Goal: Task Accomplishment & Management: Use online tool/utility

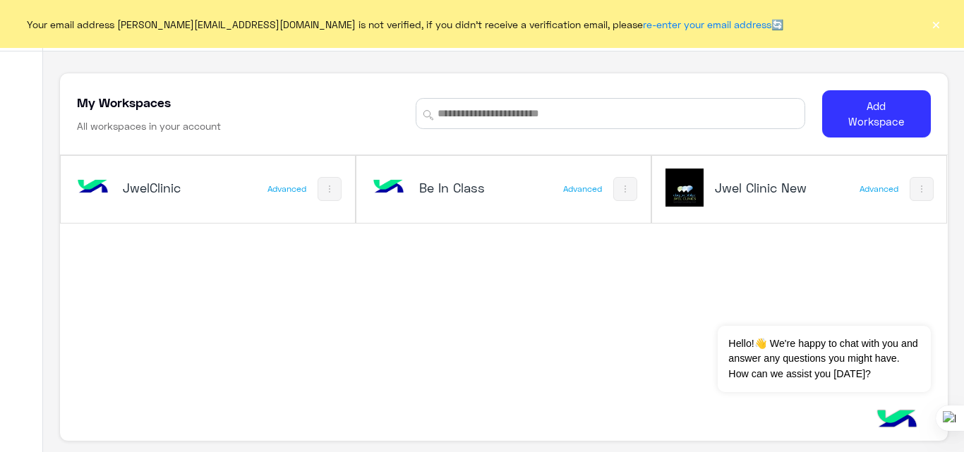
click at [934, 21] on button "×" at bounding box center [936, 24] width 14 height 14
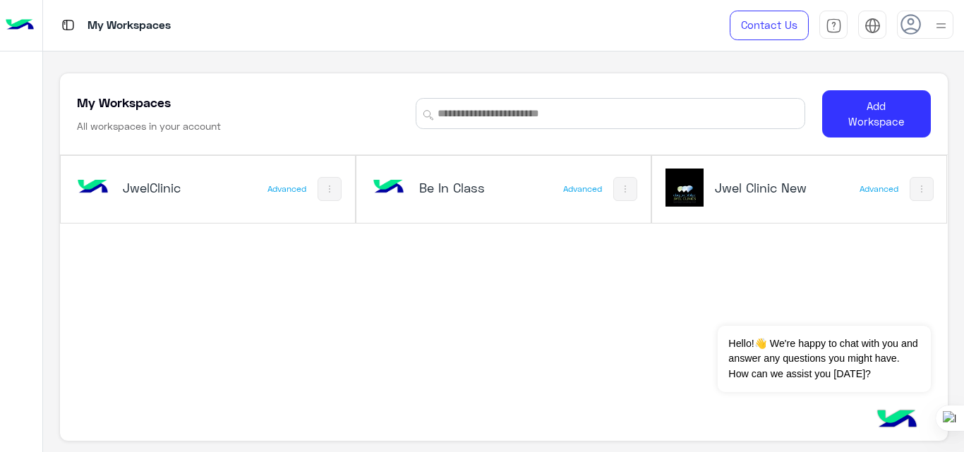
click at [750, 186] on h5 "Jwel Clinic New" at bounding box center [763, 187] width 97 height 17
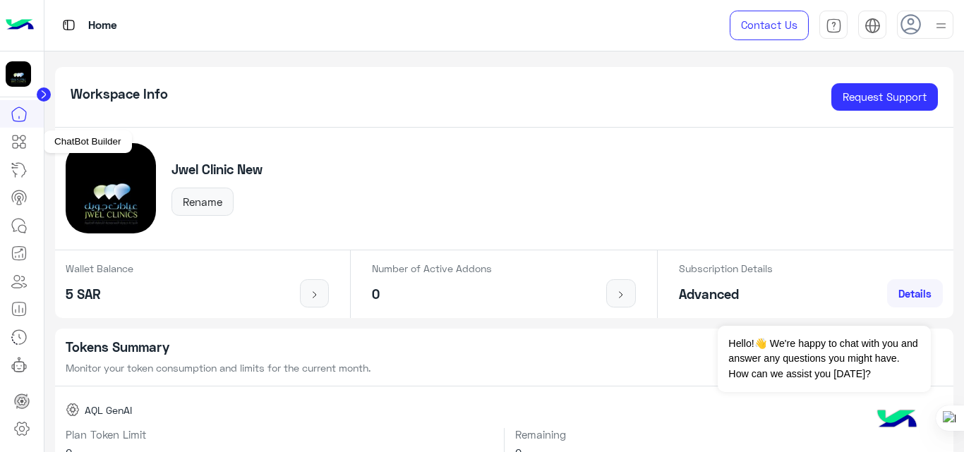
click at [24, 144] on icon at bounding box center [19, 141] width 17 height 17
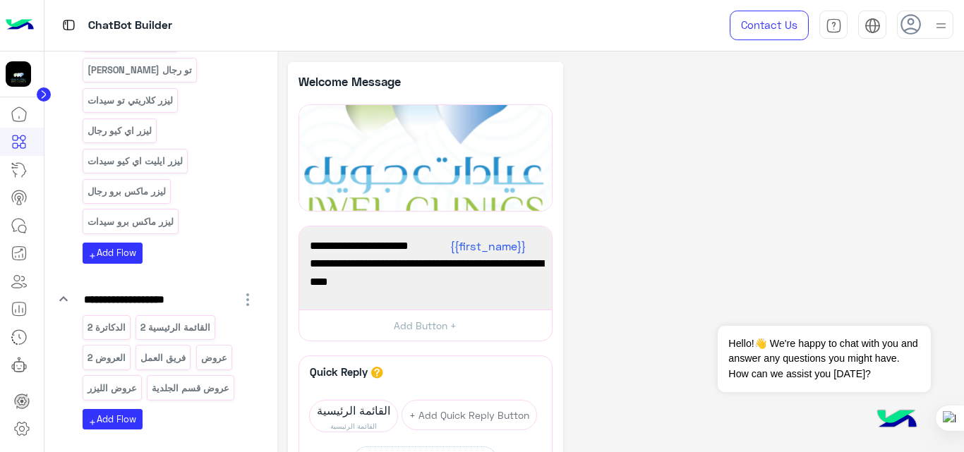
scroll to position [820, 0]
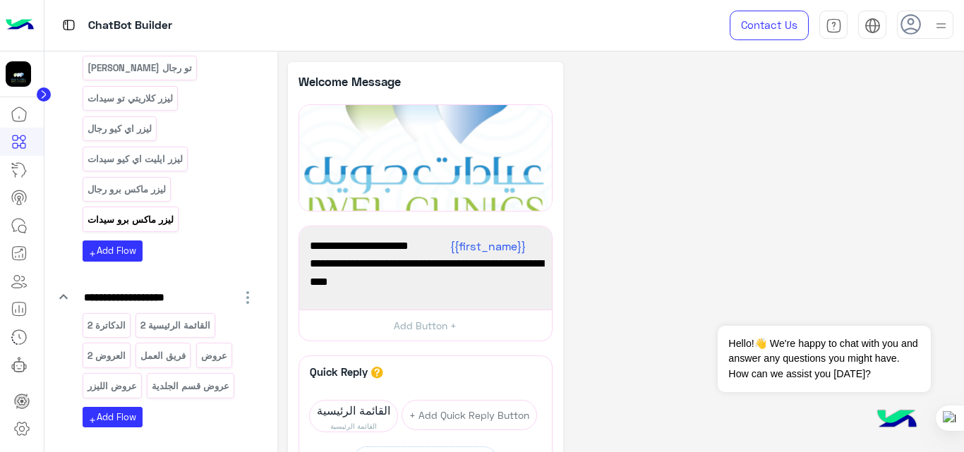
click at [138, 212] on p "ليزر ماكس برو سيدات" at bounding box center [130, 220] width 88 height 16
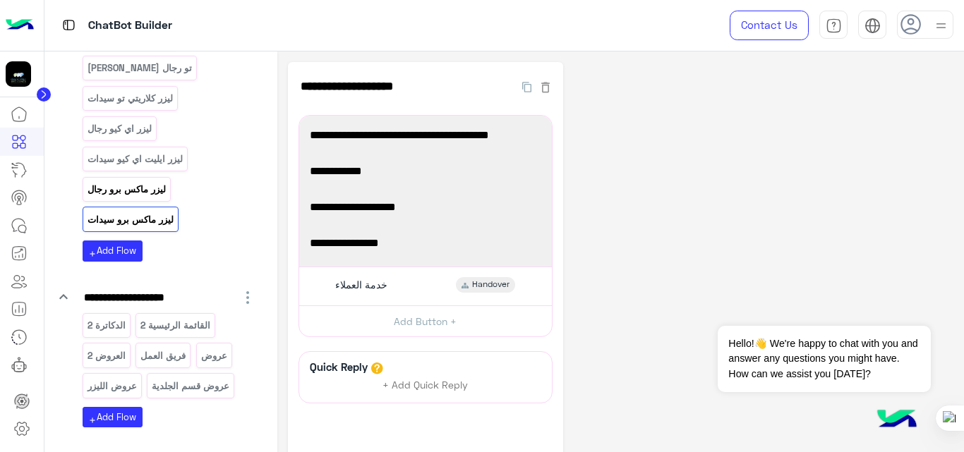
click at [138, 181] on p "ليزر ماكس برو رجال" at bounding box center [126, 189] width 80 height 16
click at [111, 348] on p "العروض 2" at bounding box center [106, 356] width 40 height 16
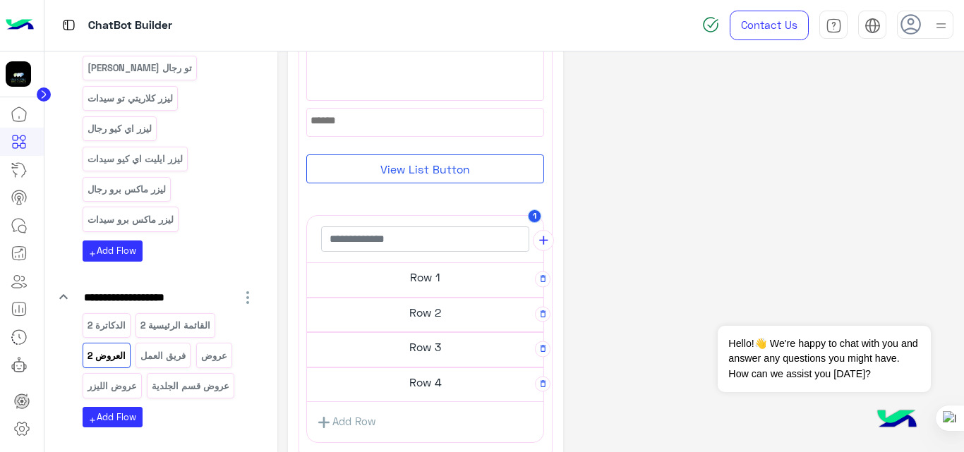
click at [439, 272] on h5 "Row 1" at bounding box center [425, 277] width 236 height 28
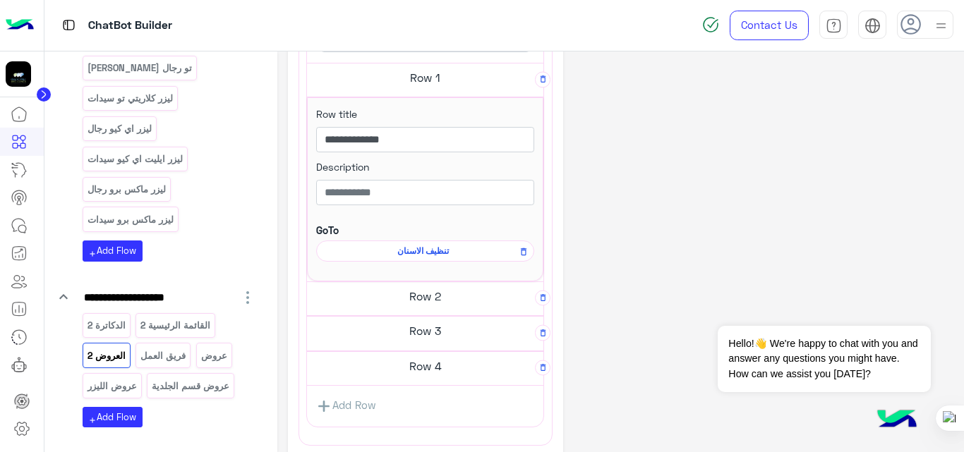
scroll to position [491, 0]
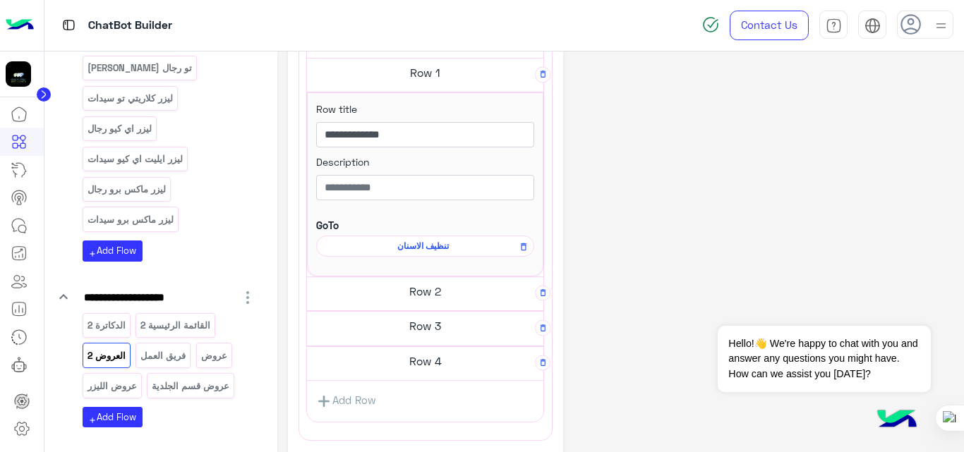
click at [439, 294] on h5 "Row 2" at bounding box center [425, 291] width 236 height 28
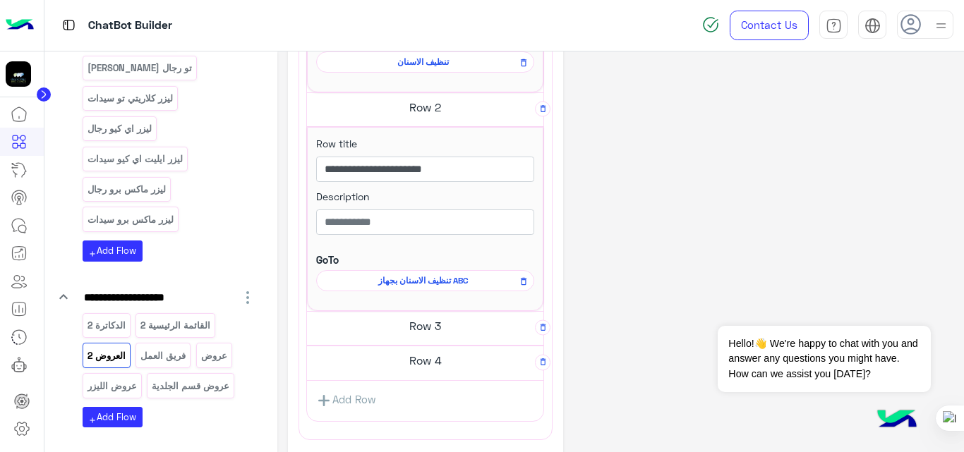
scroll to position [676, 0]
click at [413, 335] on h5 "Row 3" at bounding box center [425, 325] width 236 height 28
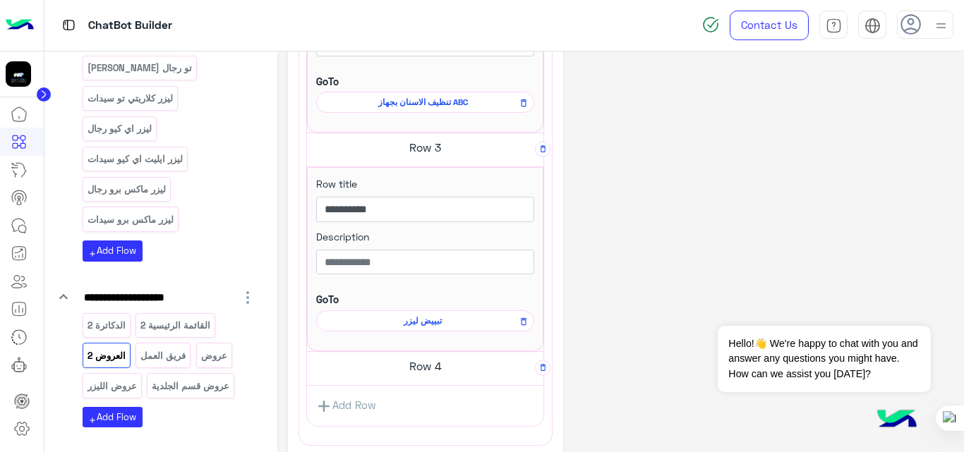
scroll to position [855, 0]
click at [421, 362] on h5 "Row 4" at bounding box center [425, 365] width 236 height 28
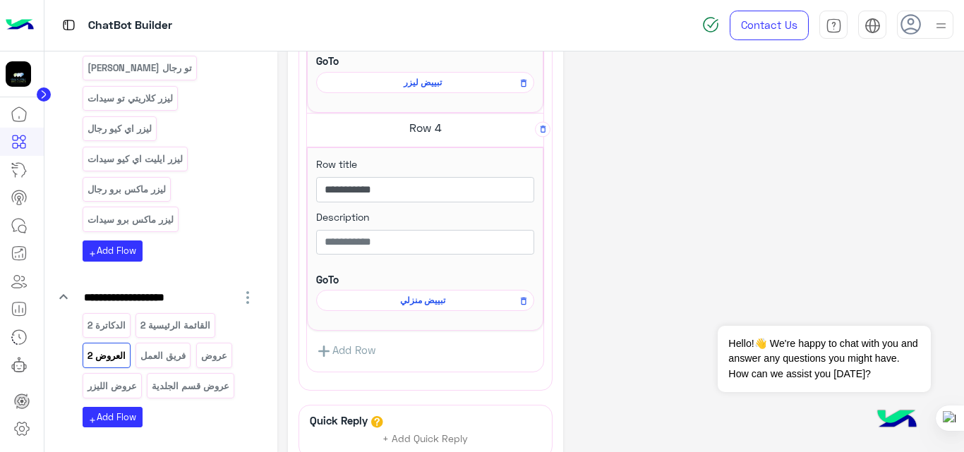
scroll to position [1100, 0]
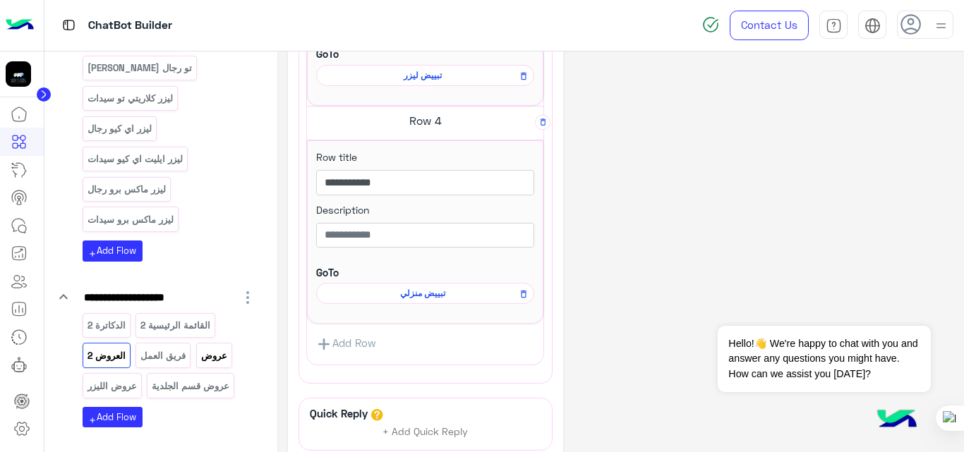
click at [219, 348] on p "عروض" at bounding box center [214, 356] width 28 height 16
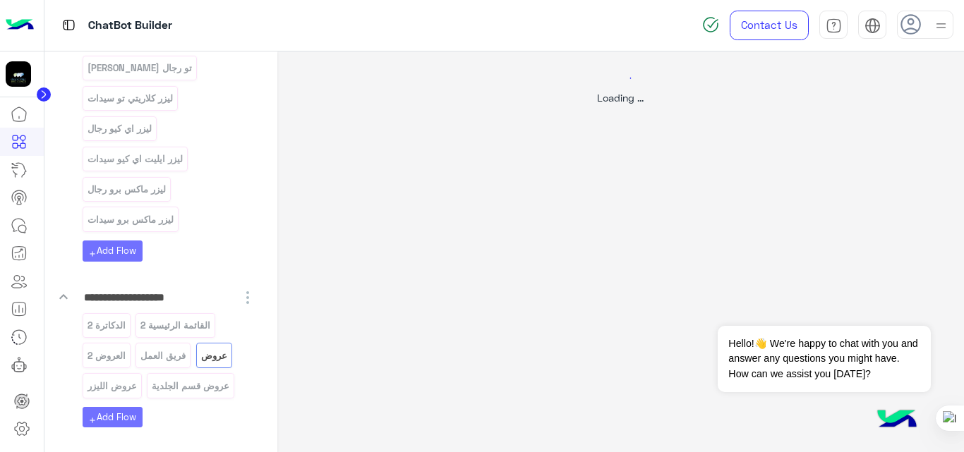
scroll to position [0, 0]
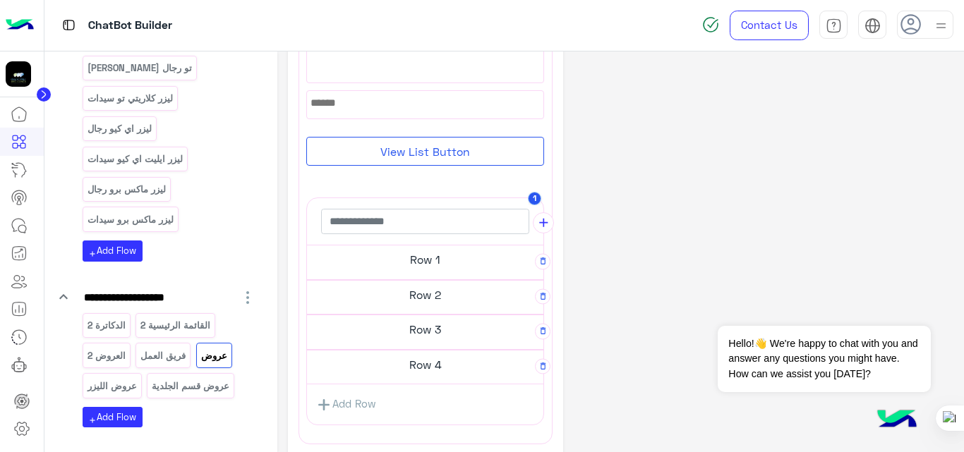
click at [406, 272] on h5 "Row 1" at bounding box center [425, 260] width 236 height 28
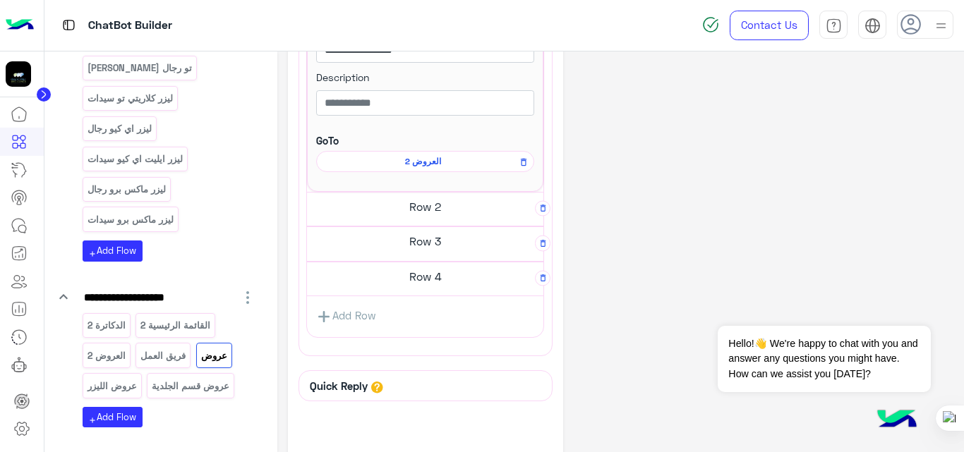
scroll to position [460, 0]
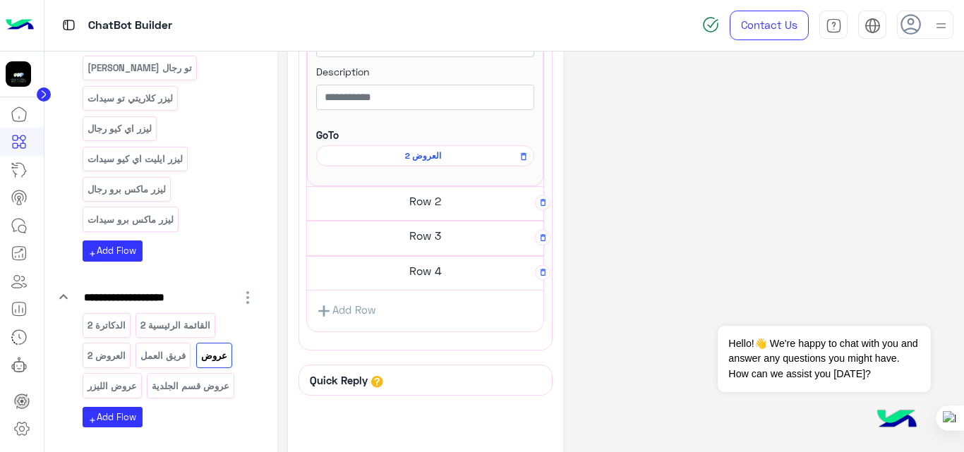
click at [424, 203] on h5 "Row 2" at bounding box center [425, 201] width 236 height 28
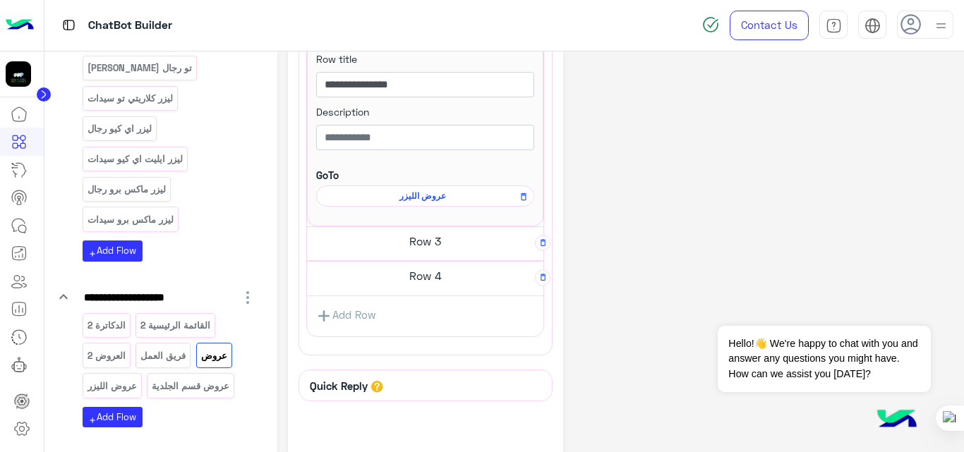
scroll to position [639, 0]
click at [433, 243] on h5 "Row 3" at bounding box center [425, 241] width 236 height 28
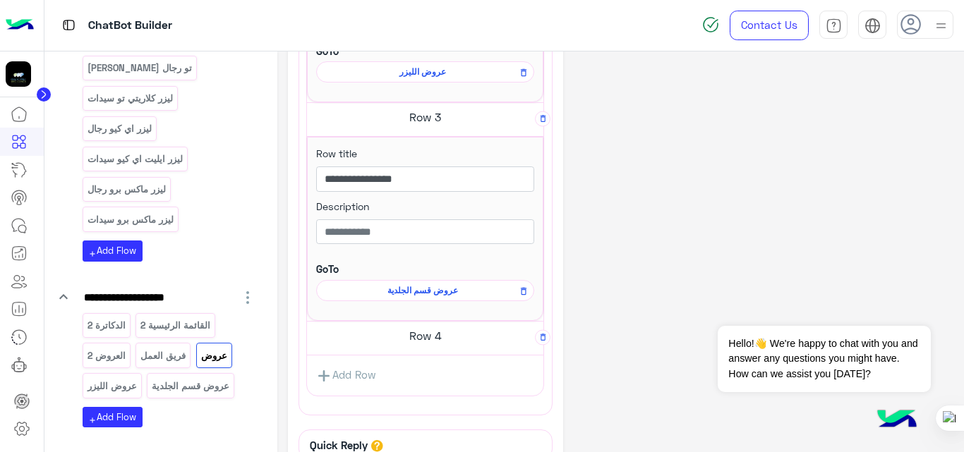
scroll to position [764, 0]
click at [420, 330] on h5 "Row 4" at bounding box center [425, 335] width 236 height 28
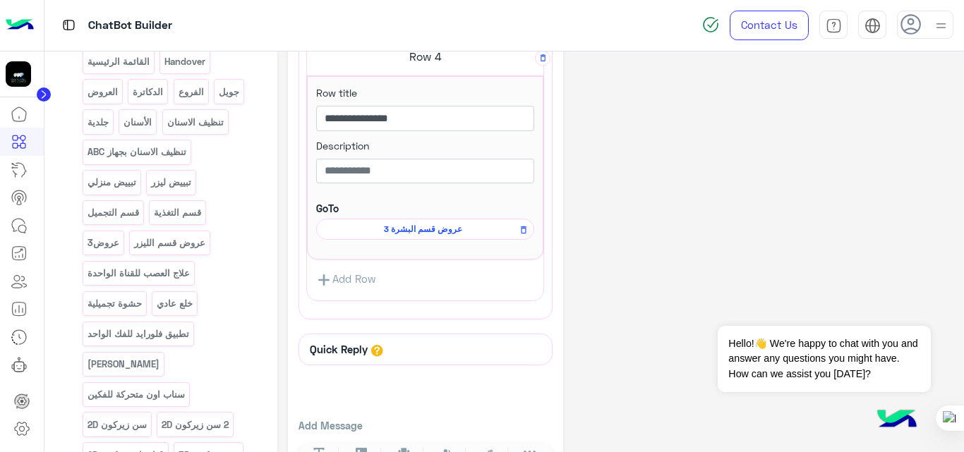
scroll to position [220, 0]
click at [97, 246] on p "عروض3" at bounding box center [103, 244] width 34 height 16
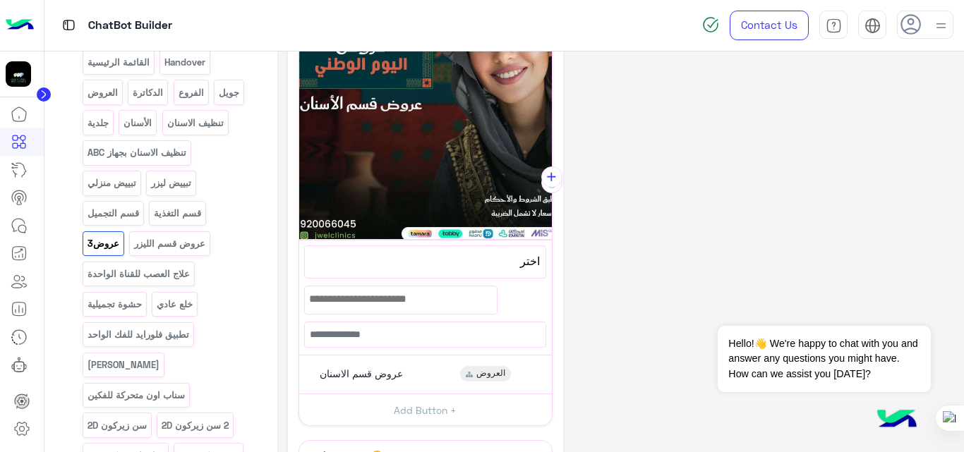
scroll to position [166, 0]
click at [428, 379] on div "عروض قسم الاسنان العروض" at bounding box center [425, 375] width 242 height 28
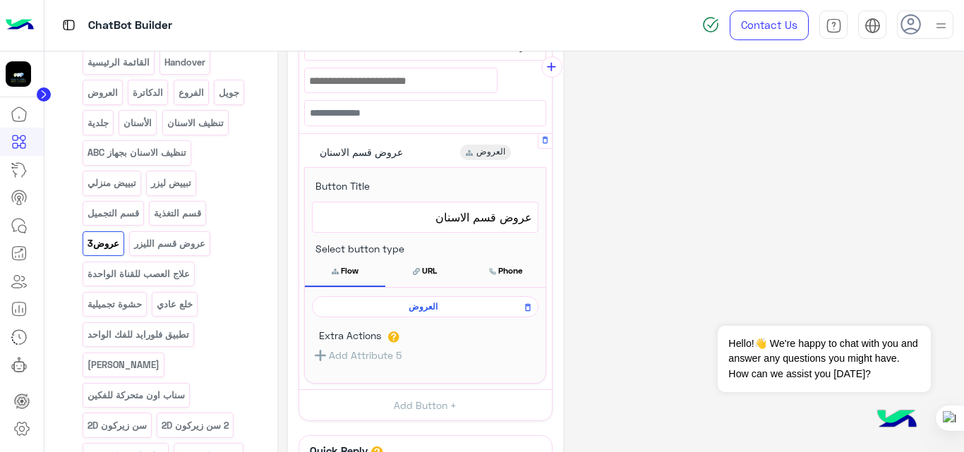
scroll to position [382, 0]
click at [430, 308] on span "العروض" at bounding box center [423, 306] width 206 height 13
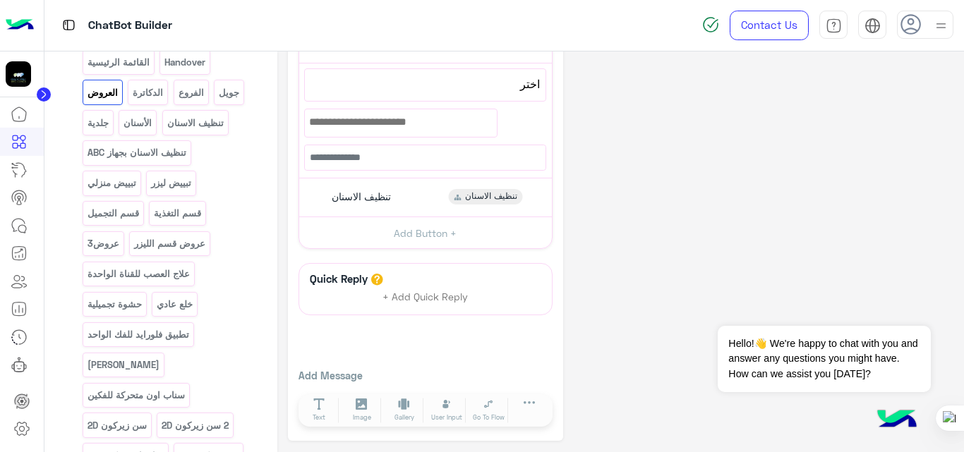
scroll to position [343, 0]
click at [413, 193] on div "تنظيف الاسنان تنظيف الاسنان" at bounding box center [425, 198] width 242 height 28
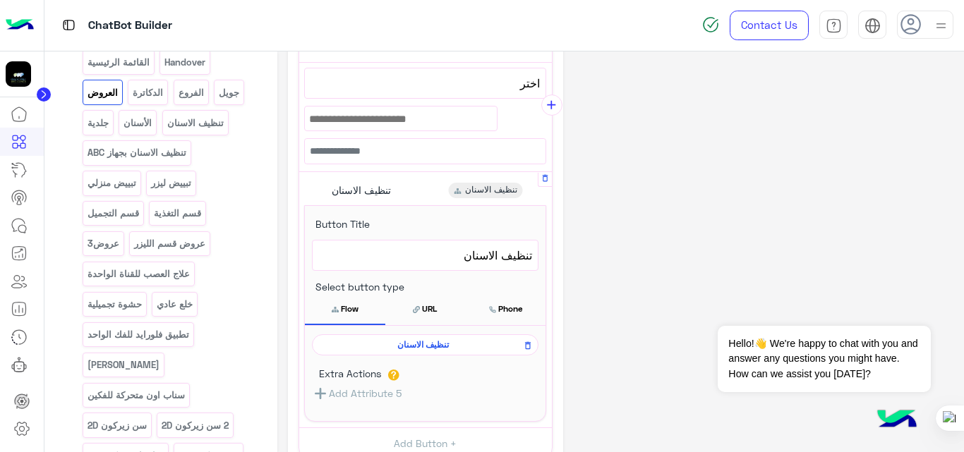
click at [434, 343] on span "تنظيف الاسنان" at bounding box center [423, 345] width 206 height 13
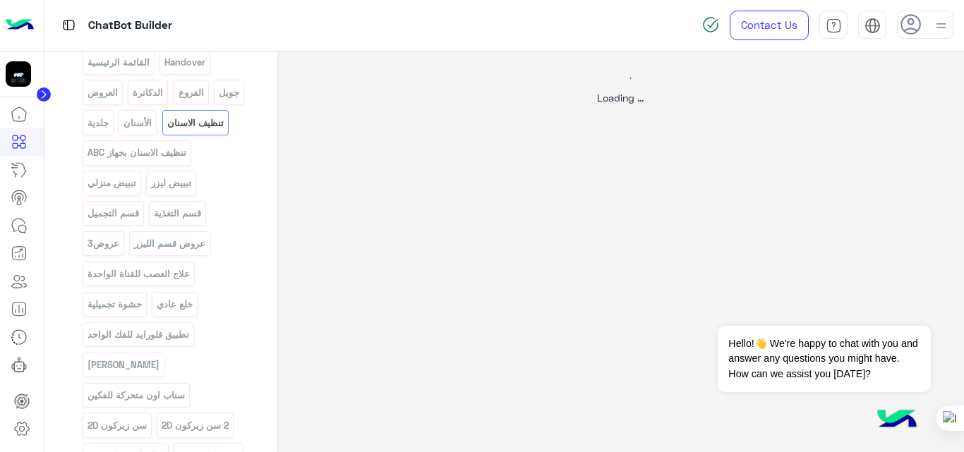
scroll to position [0, 0]
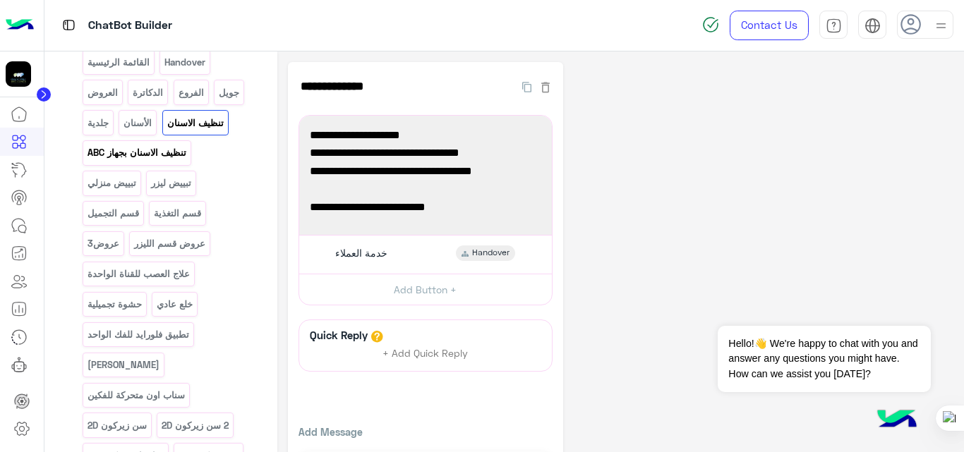
click at [169, 160] on p "تنظيف الاسنان بجهاز ABC" at bounding box center [136, 153] width 101 height 16
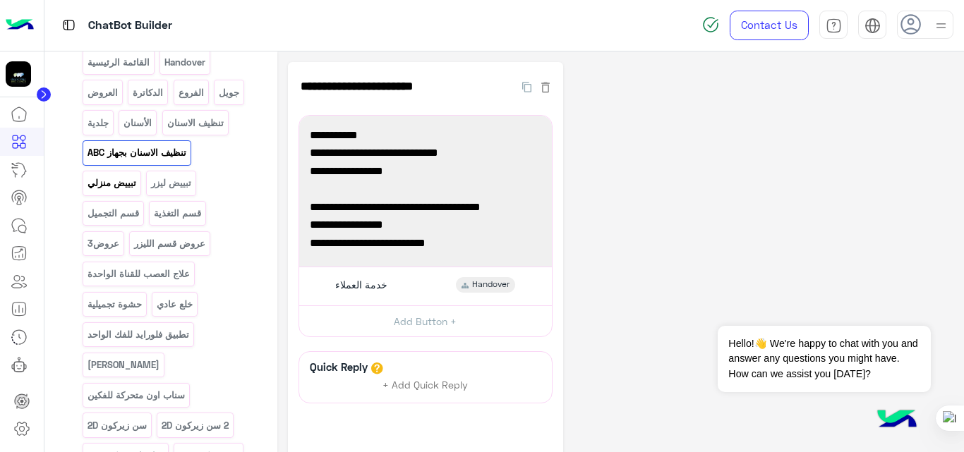
click at [131, 191] on p "تبييض منزلي" at bounding box center [111, 183] width 51 height 16
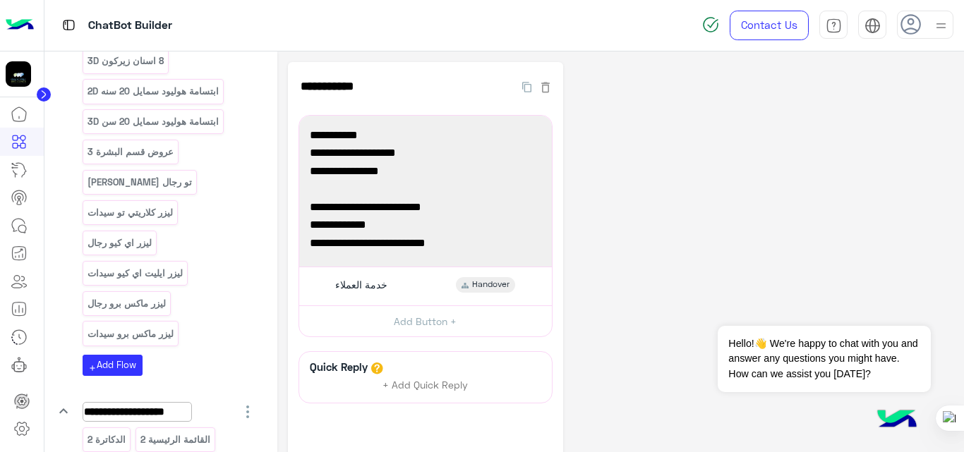
scroll to position [727, 0]
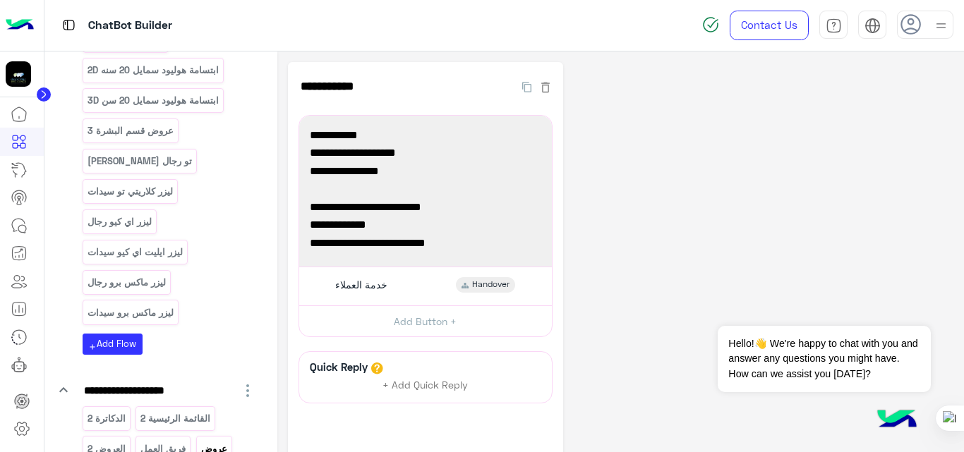
click at [215, 441] on p "عروض" at bounding box center [214, 449] width 28 height 16
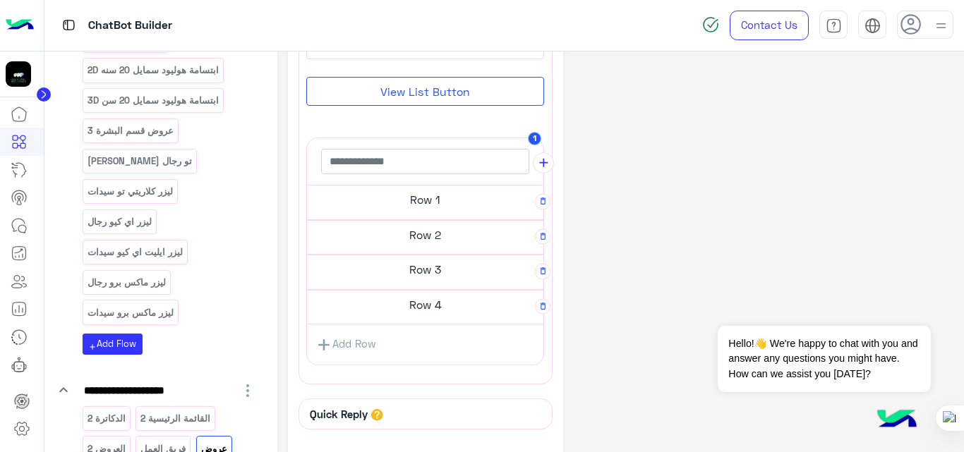
scroll to position [253, 0]
click at [428, 191] on h5 "Row 1" at bounding box center [425, 199] width 236 height 28
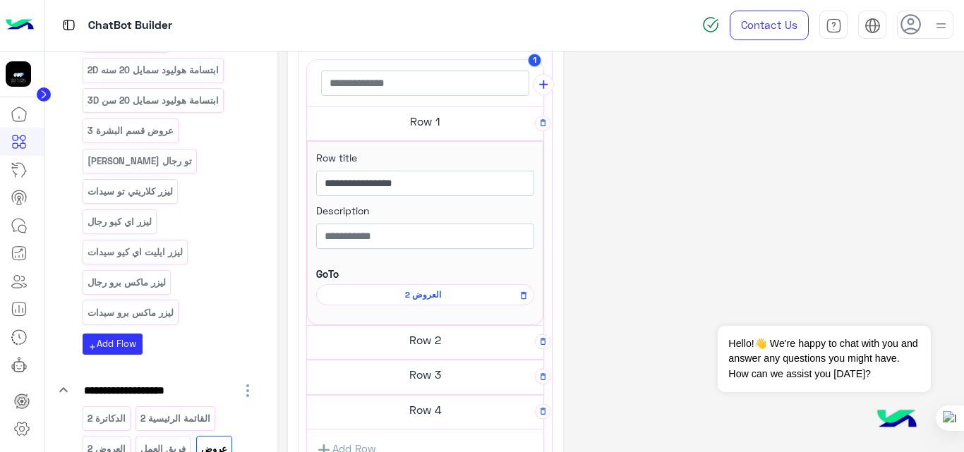
scroll to position [327, 0]
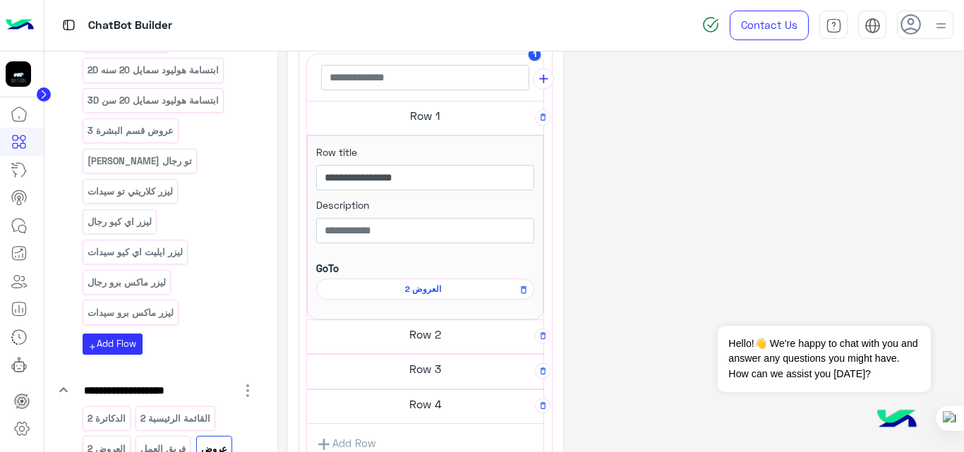
click at [436, 289] on span "العروض 2" at bounding box center [423, 289] width 198 height 13
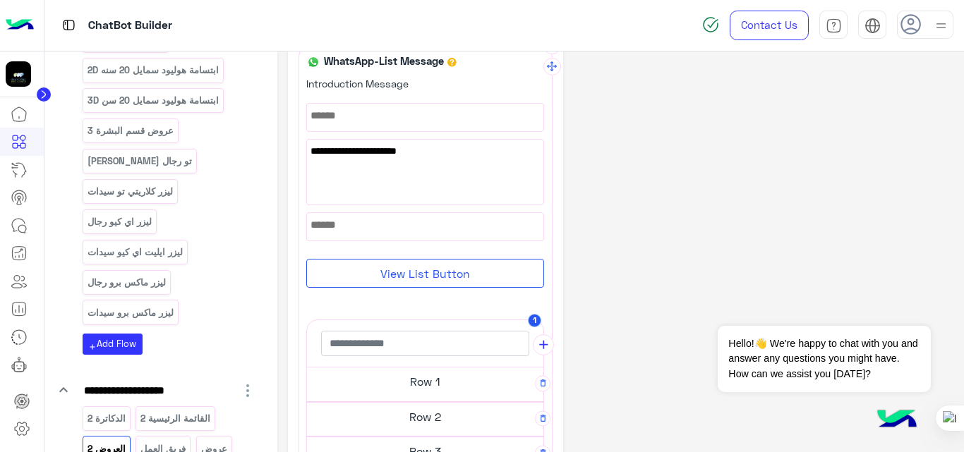
scroll to position [192, 0]
click at [435, 391] on h5 "Row 1" at bounding box center [425, 381] width 236 height 28
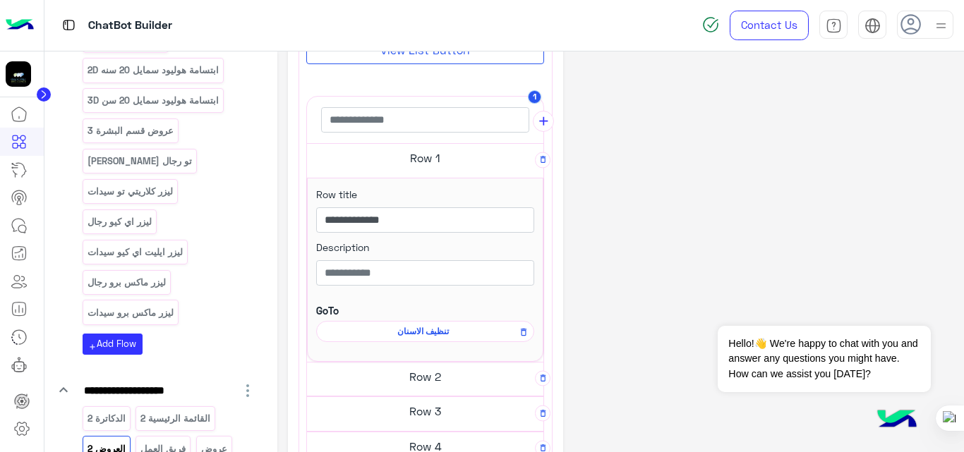
scroll to position [407, 0]
click at [443, 371] on h5 "Row 2" at bounding box center [425, 376] width 236 height 28
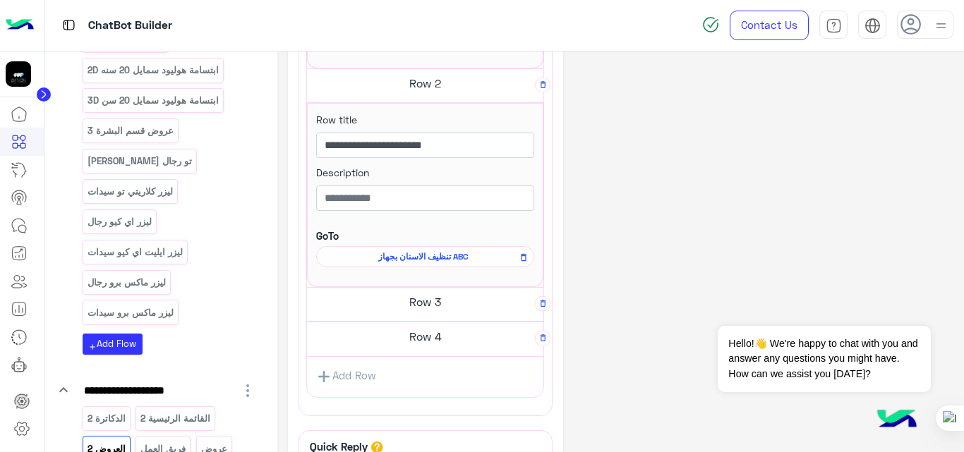
scroll to position [711, 0]
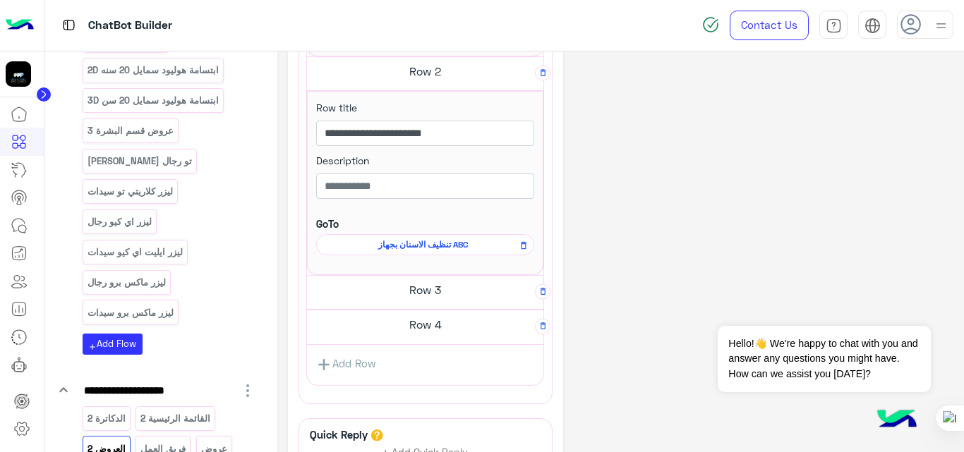
click at [431, 292] on h5 "Row 3" at bounding box center [425, 290] width 236 height 28
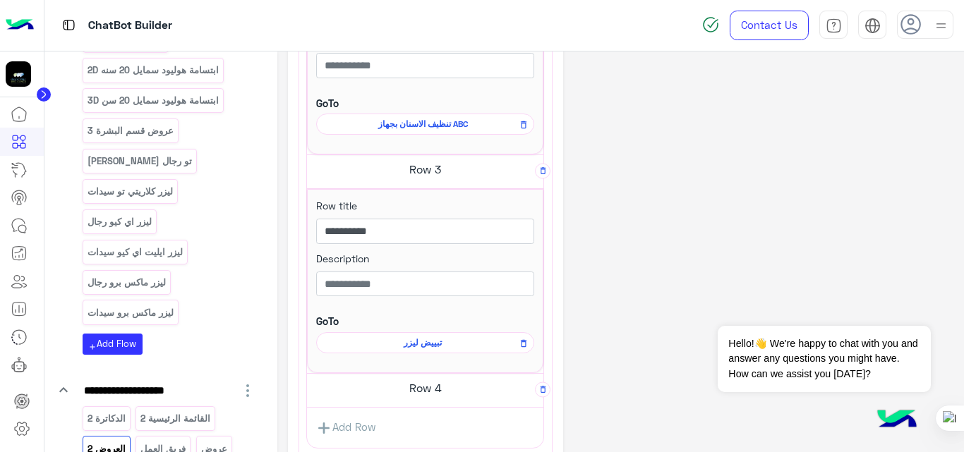
scroll to position [833, 0]
click at [418, 385] on h5 "Row 4" at bounding box center [425, 387] width 236 height 28
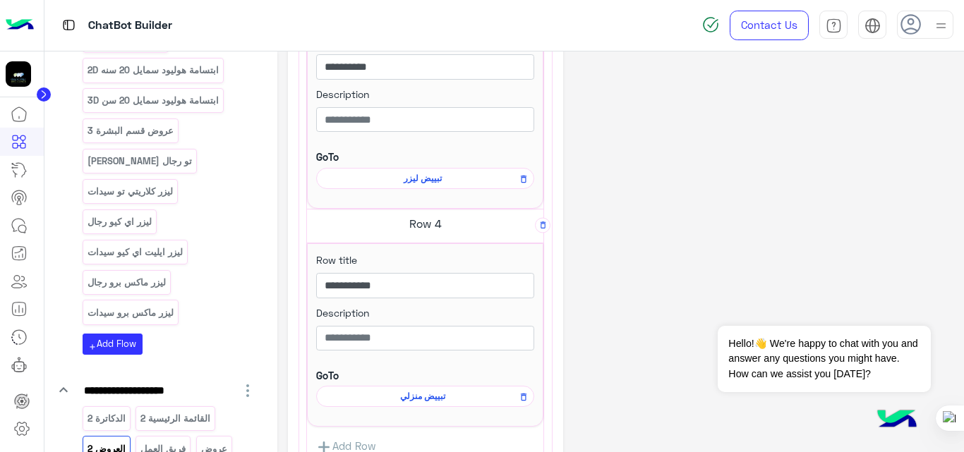
scroll to position [997, 0]
click at [420, 397] on span "تبييض منزلي" at bounding box center [423, 396] width 198 height 13
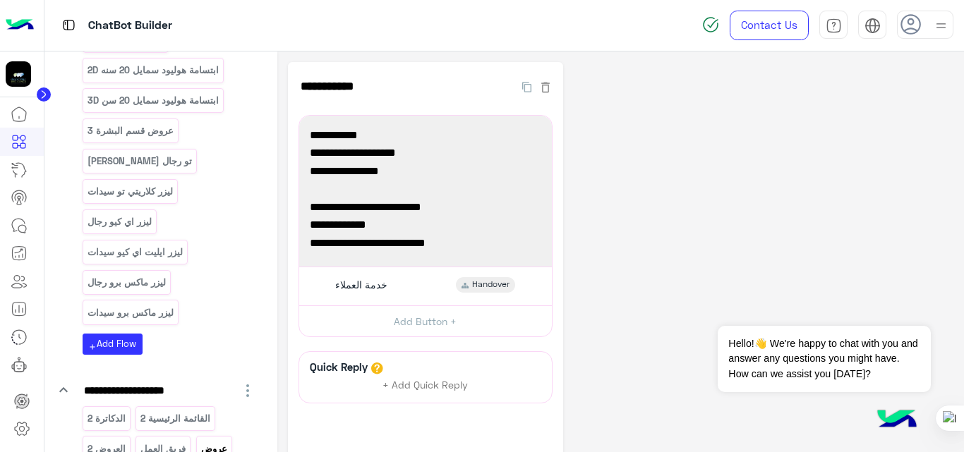
click at [222, 441] on p "عروض" at bounding box center [214, 449] width 28 height 16
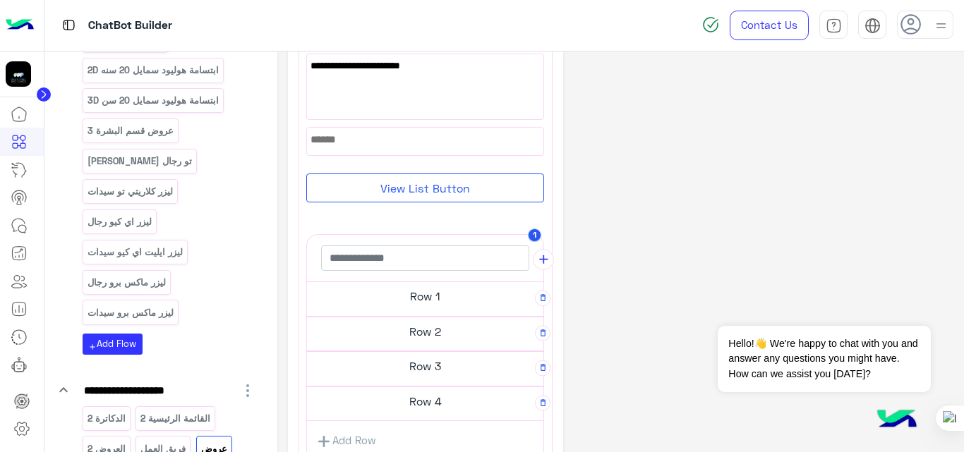
scroll to position [157, 0]
click at [428, 296] on h5 "Row 1" at bounding box center [425, 295] width 236 height 28
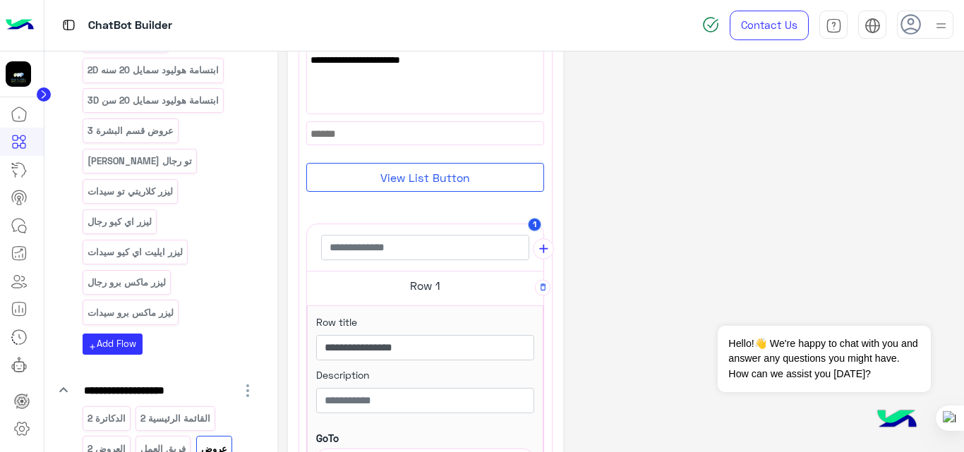
scroll to position [152, 0]
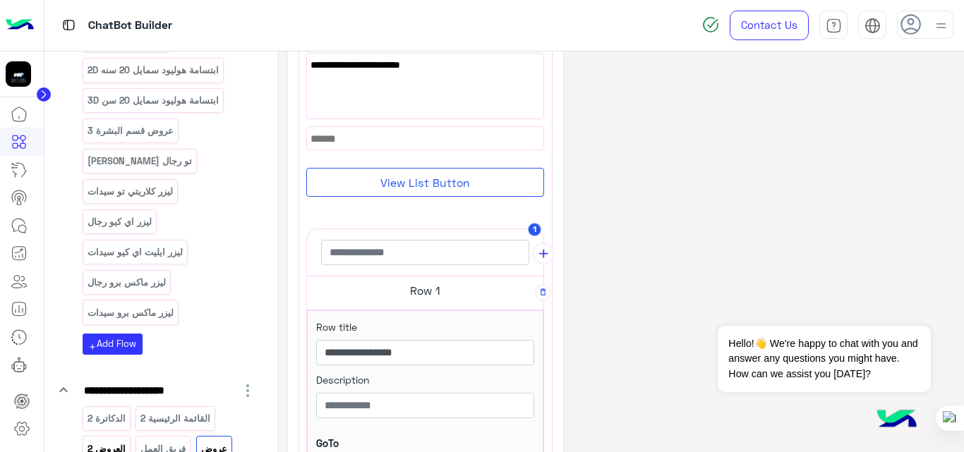
click at [113, 441] on p "العروض 2" at bounding box center [106, 449] width 40 height 16
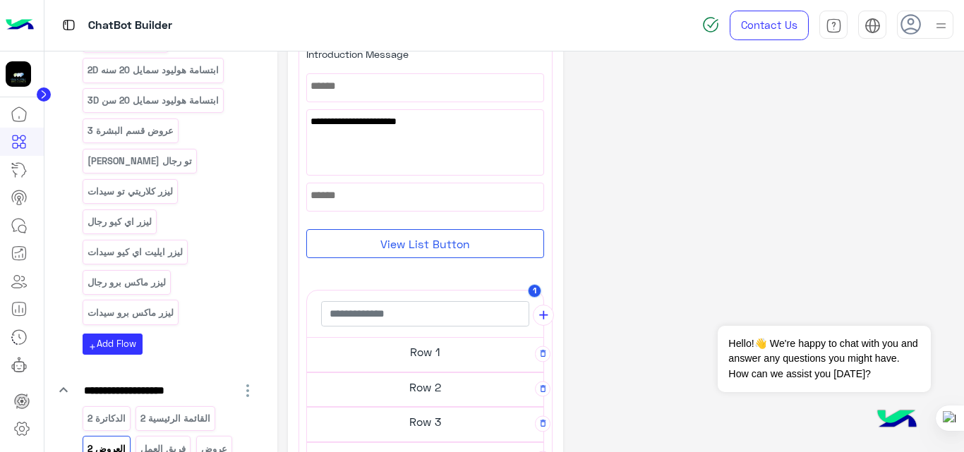
scroll to position [223, 0]
click at [401, 351] on h5 "Row 1" at bounding box center [425, 350] width 236 height 28
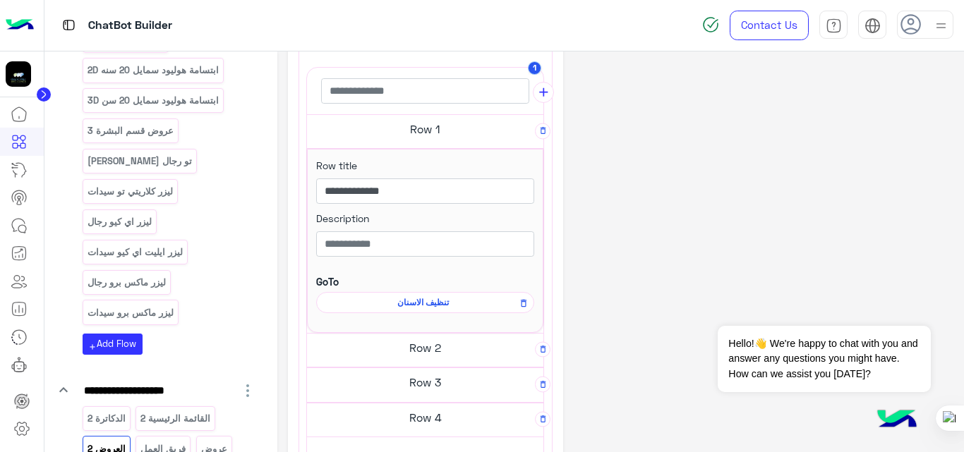
scroll to position [435, 0]
click at [424, 352] on h5 "Row 2" at bounding box center [425, 347] width 236 height 28
click at [435, 301] on span "تنظيف الاسنان" at bounding box center [423, 302] width 198 height 13
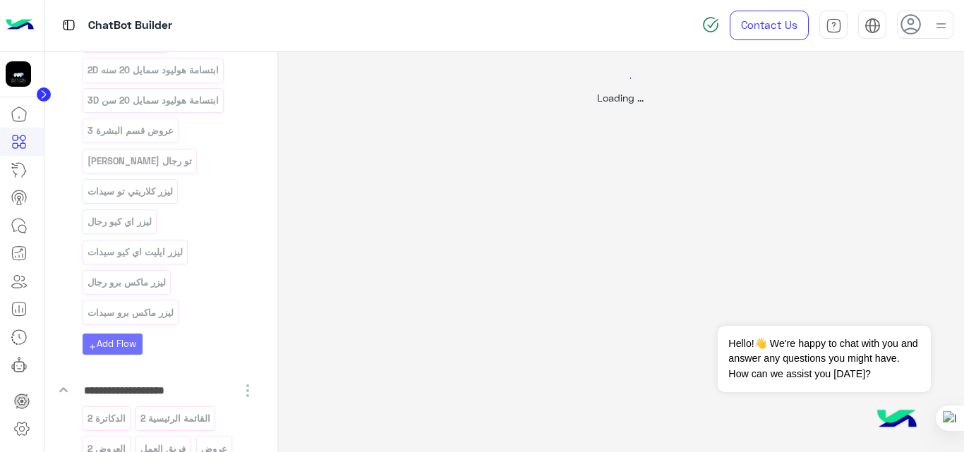
scroll to position [0, 0]
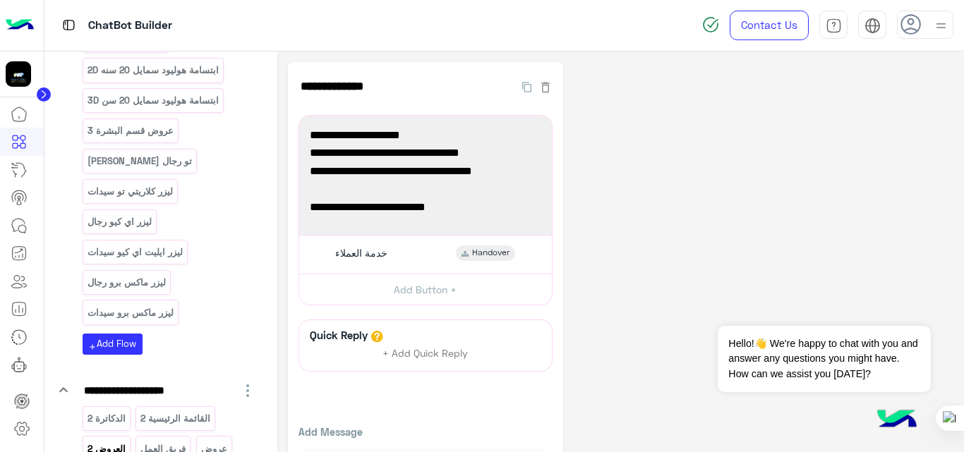
click at [117, 441] on p "العروض 2" at bounding box center [106, 449] width 40 height 16
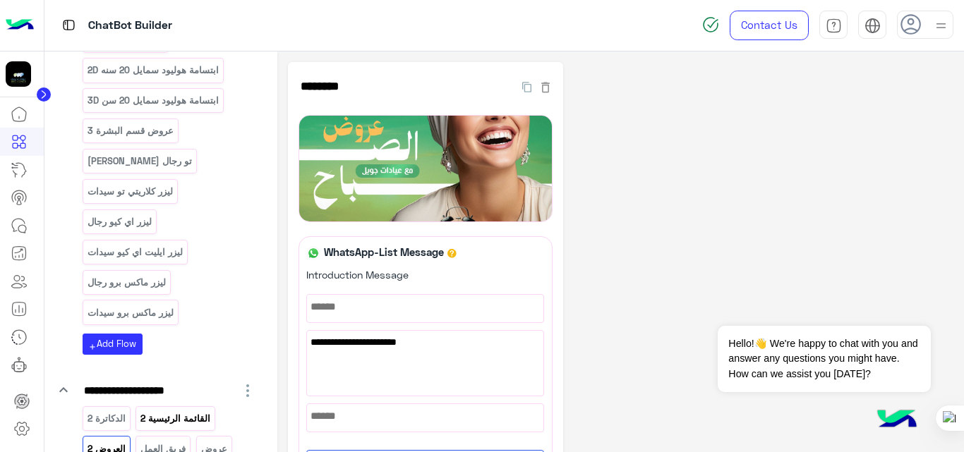
click at [145, 411] on p "القائمة الرئيسية 2" at bounding box center [176, 419] width 72 height 16
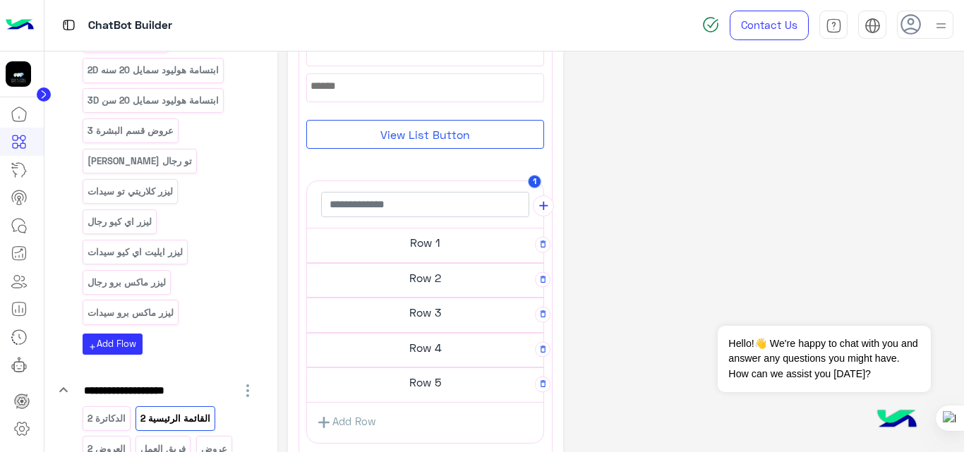
scroll to position [211, 0]
click at [434, 279] on h5 "Row 2" at bounding box center [425, 276] width 236 height 28
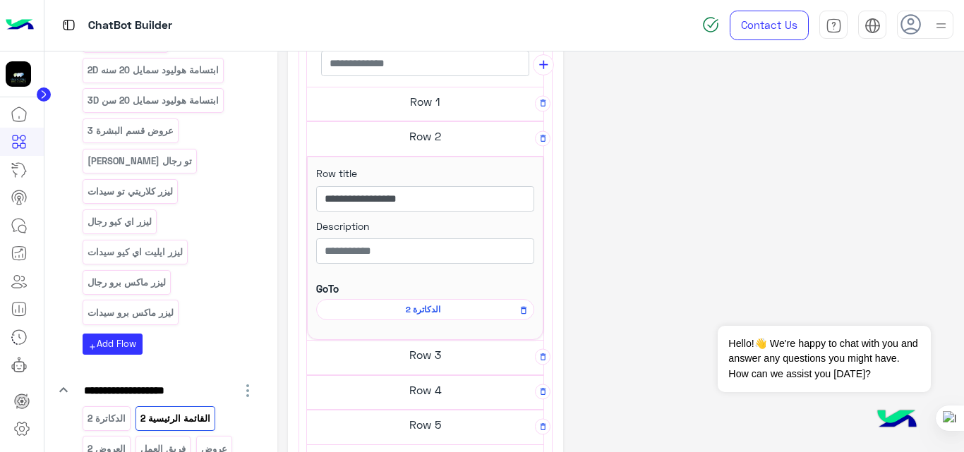
scroll to position [342, 0]
click at [445, 98] on h5 "Row 1" at bounding box center [425, 101] width 236 height 28
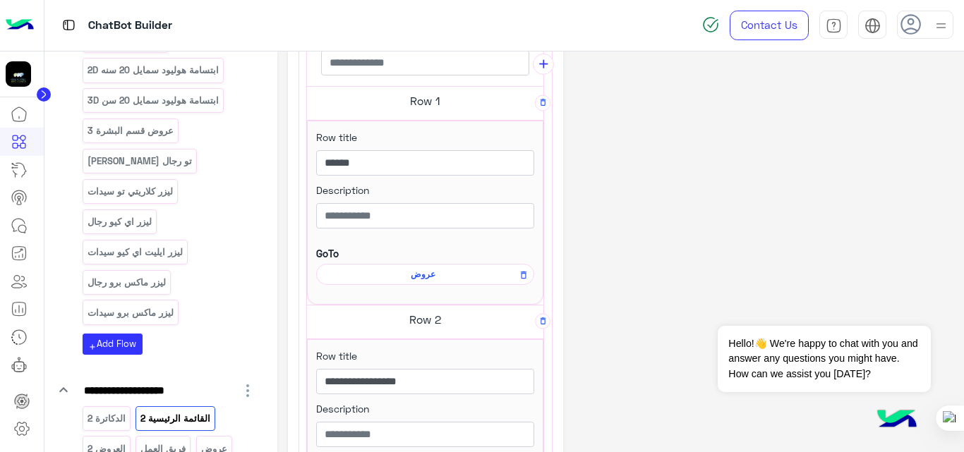
click at [423, 279] on span "عروض" at bounding box center [423, 274] width 198 height 13
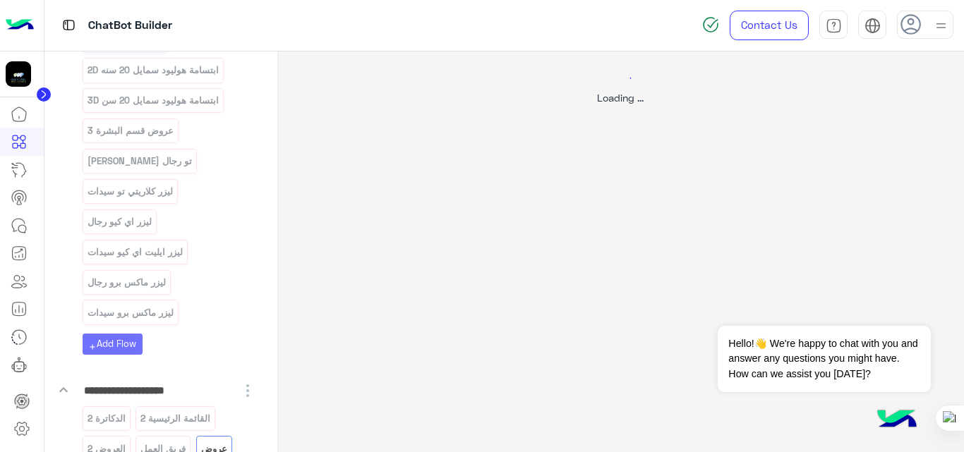
scroll to position [0, 0]
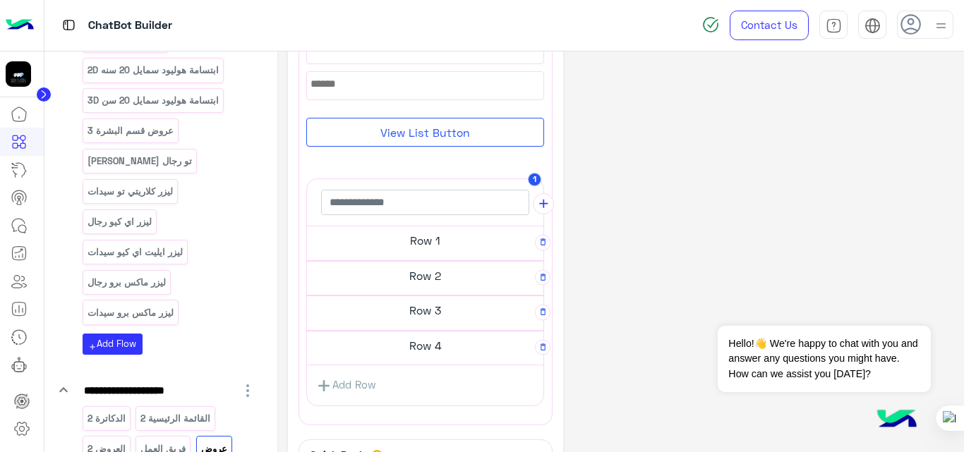
click at [426, 252] on h5 "Row 1" at bounding box center [425, 241] width 236 height 28
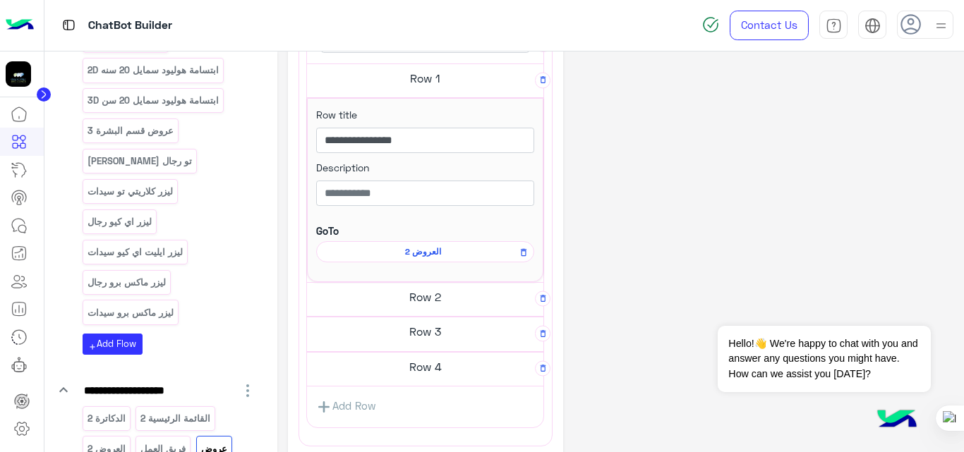
scroll to position [365, 0]
click at [422, 306] on h5 "Row 2" at bounding box center [425, 296] width 236 height 28
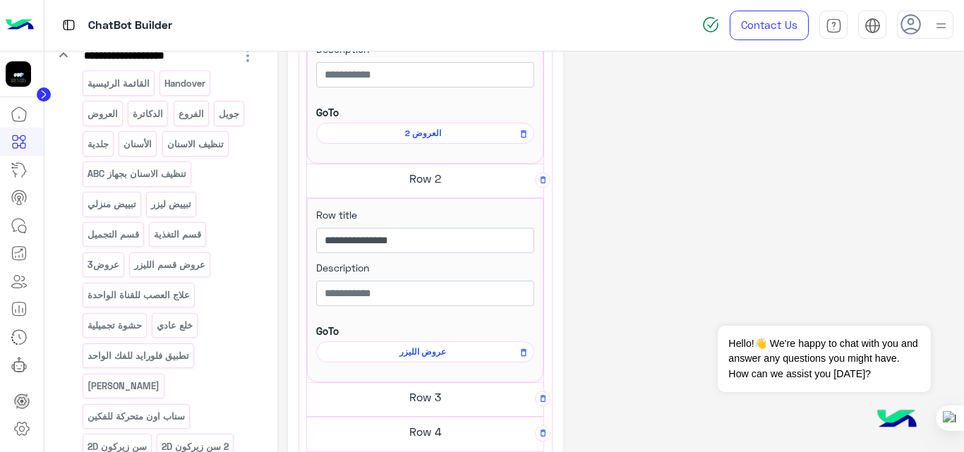
scroll to position [198, 0]
click at [185, 274] on p "عروض قسم الليزر" at bounding box center [169, 266] width 73 height 16
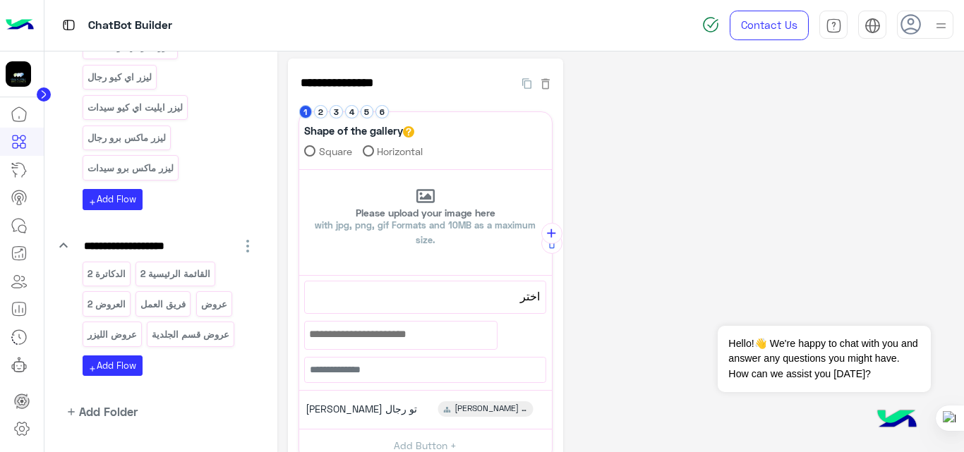
scroll to position [874, 0]
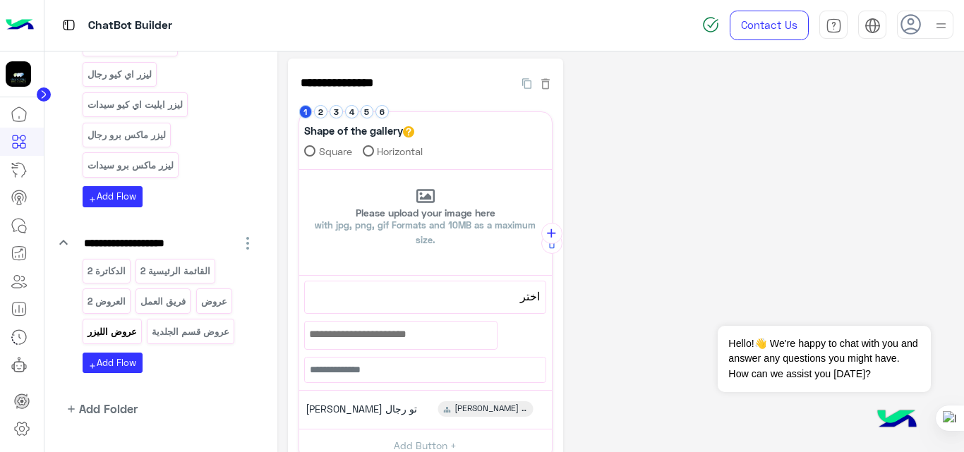
click at [109, 324] on p "عروض الليزر" at bounding box center [112, 332] width 52 height 16
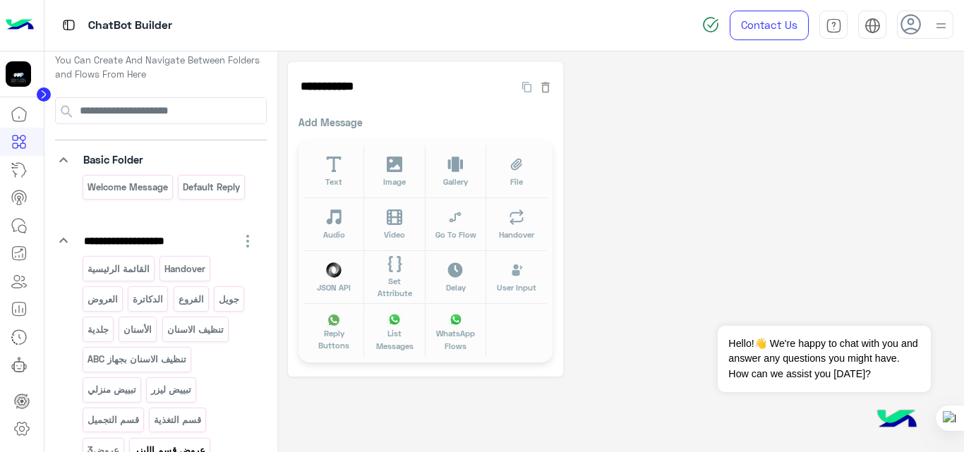
scroll to position [0, 0]
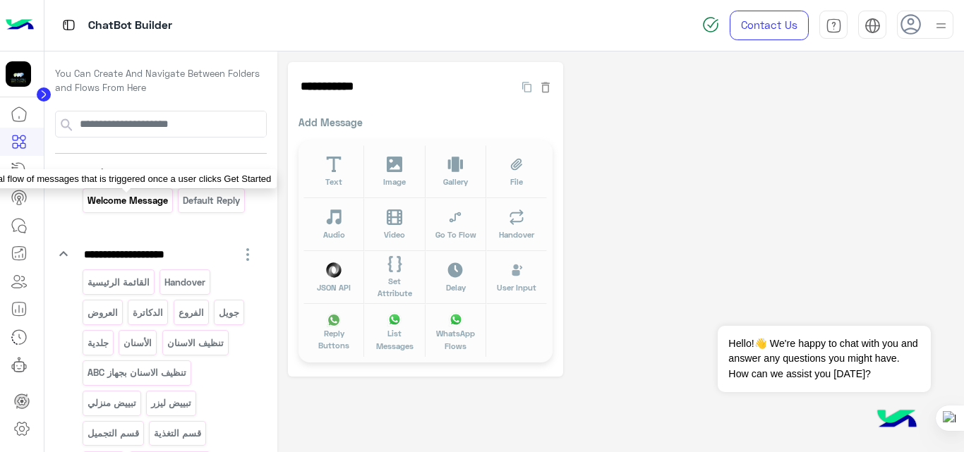
click at [151, 200] on p "Welcome Message" at bounding box center [127, 201] width 83 height 16
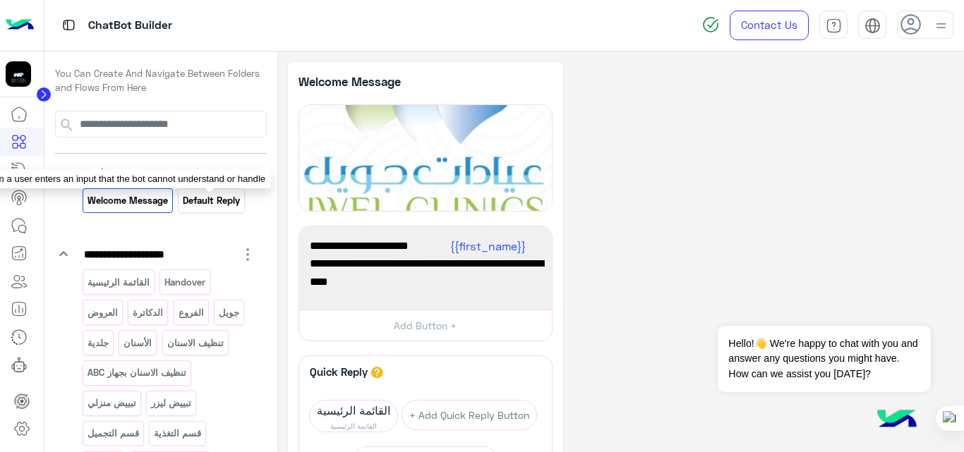
click at [216, 200] on p "Default reply" at bounding box center [211, 201] width 59 height 16
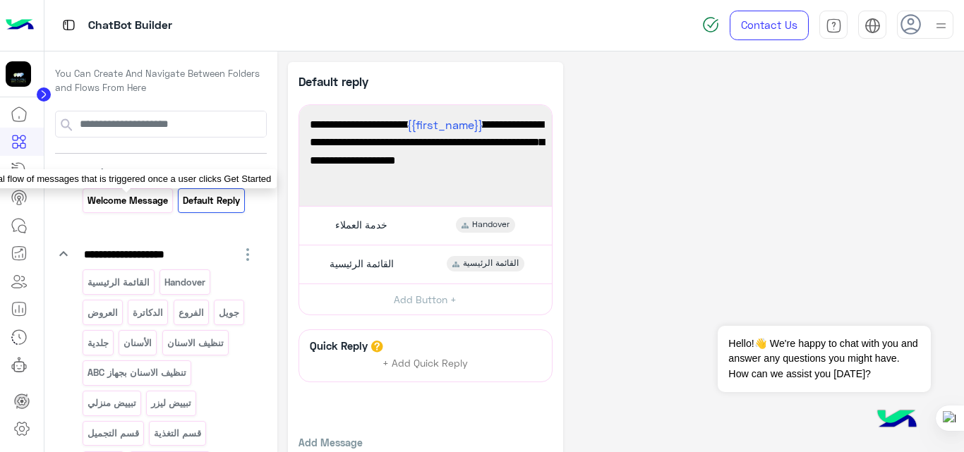
click at [131, 197] on p "Welcome Message" at bounding box center [127, 201] width 83 height 16
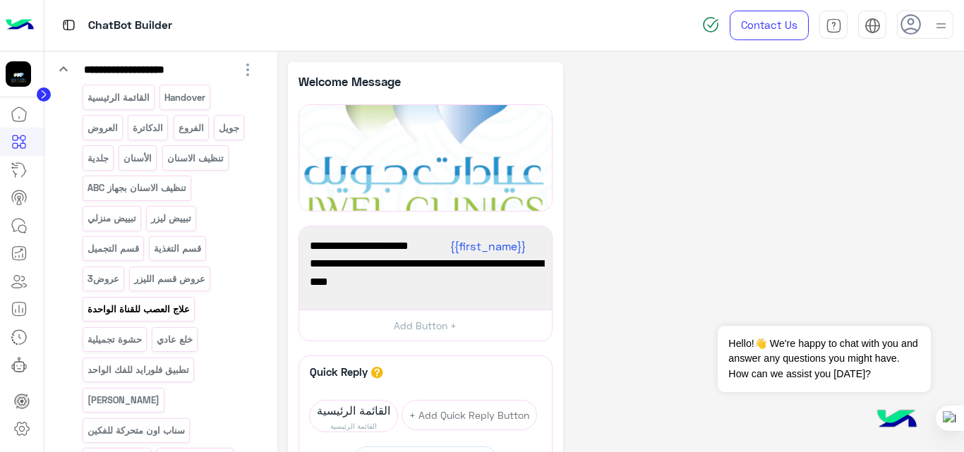
scroll to position [186, 0]
click at [95, 287] on p "عروض3" at bounding box center [103, 278] width 34 height 16
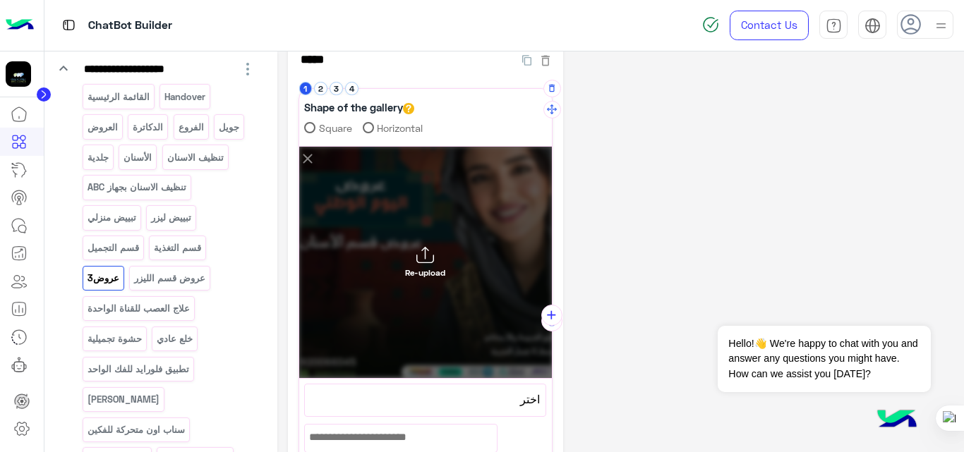
scroll to position [0, 0]
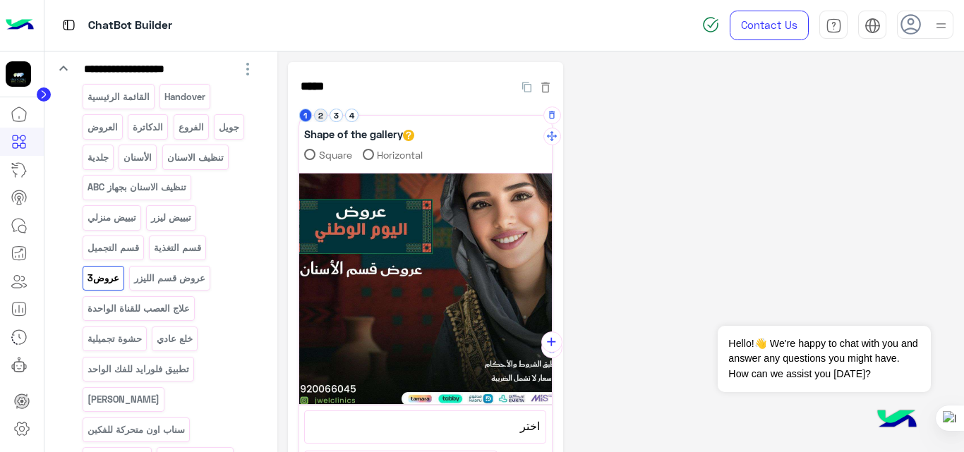
click at [323, 114] on button "2" at bounding box center [320, 115] width 13 height 13
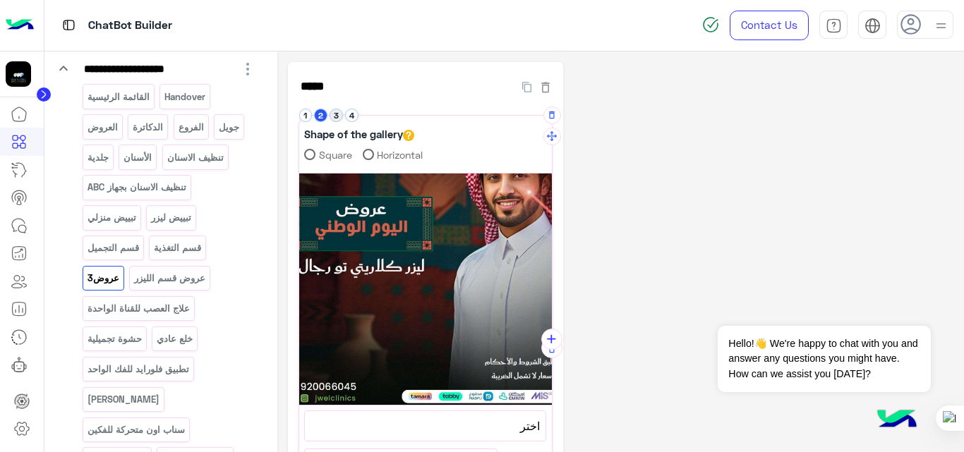
click at [331, 114] on button "3" at bounding box center [336, 115] width 13 height 13
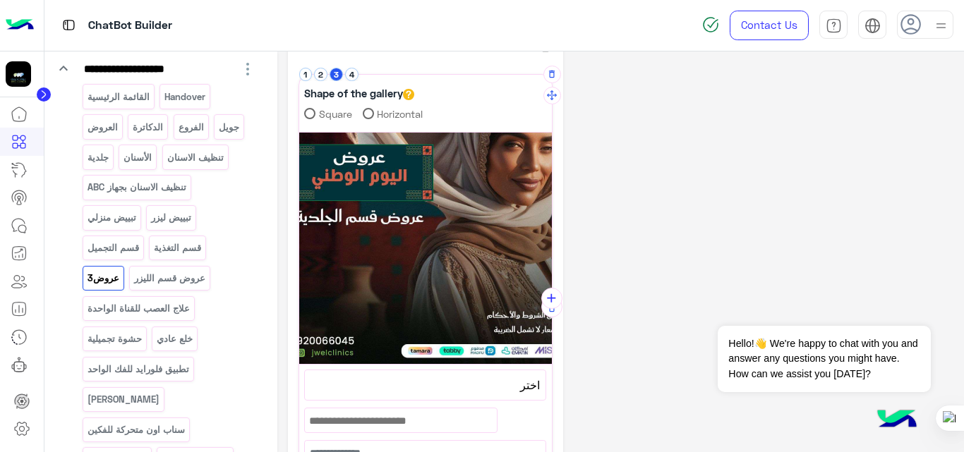
scroll to position [40, 0]
click at [353, 79] on button "4" at bounding box center [351, 74] width 13 height 13
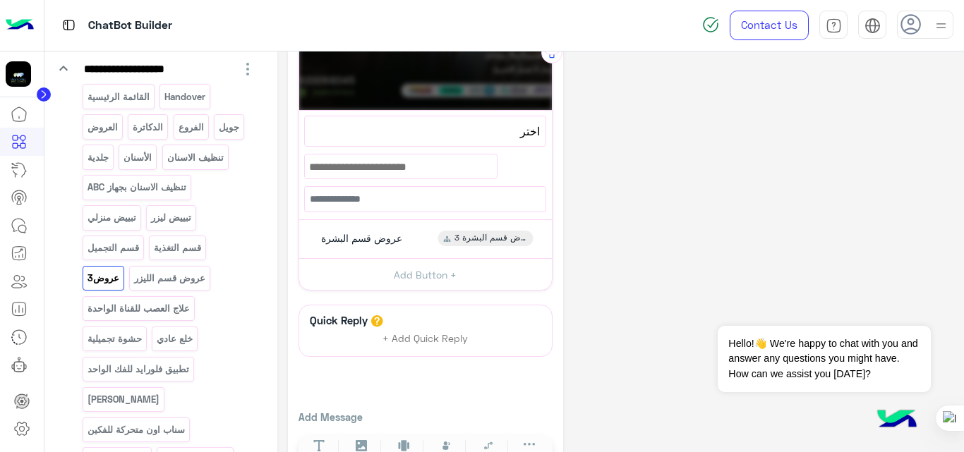
scroll to position [301, 0]
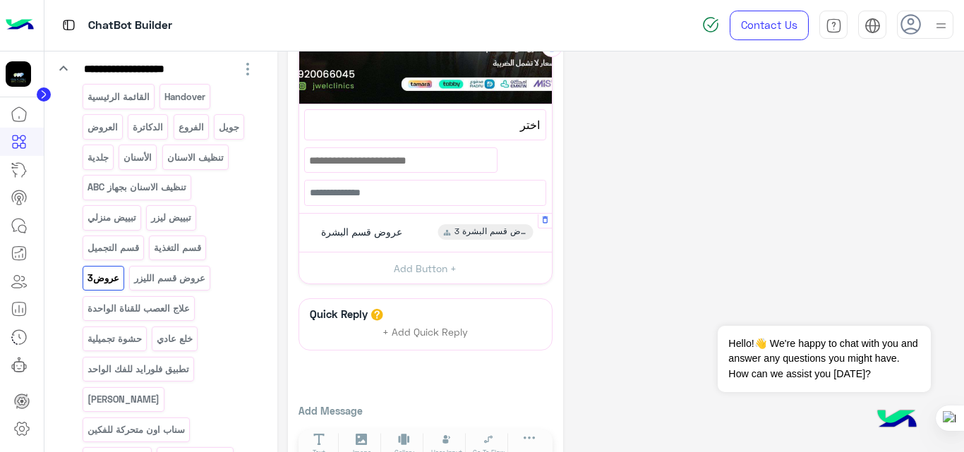
click at [421, 234] on div "عروض قسم البشرة عروض قسم البشرة 3" at bounding box center [425, 233] width 242 height 28
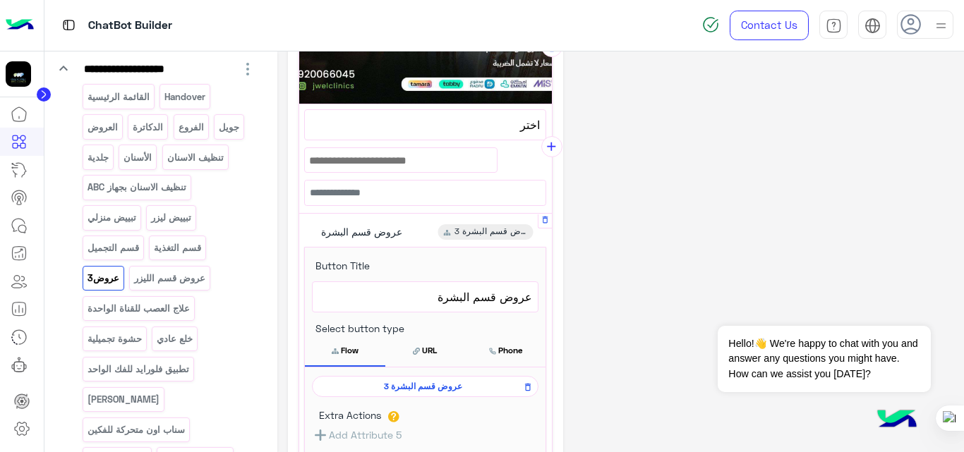
click at [434, 392] on span "عروض قسم البشرة 3" at bounding box center [423, 386] width 206 height 13
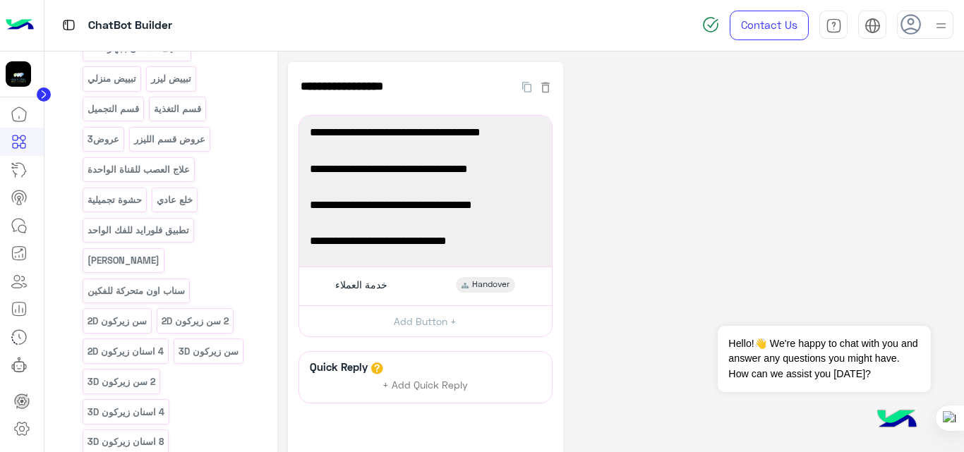
scroll to position [322, 0]
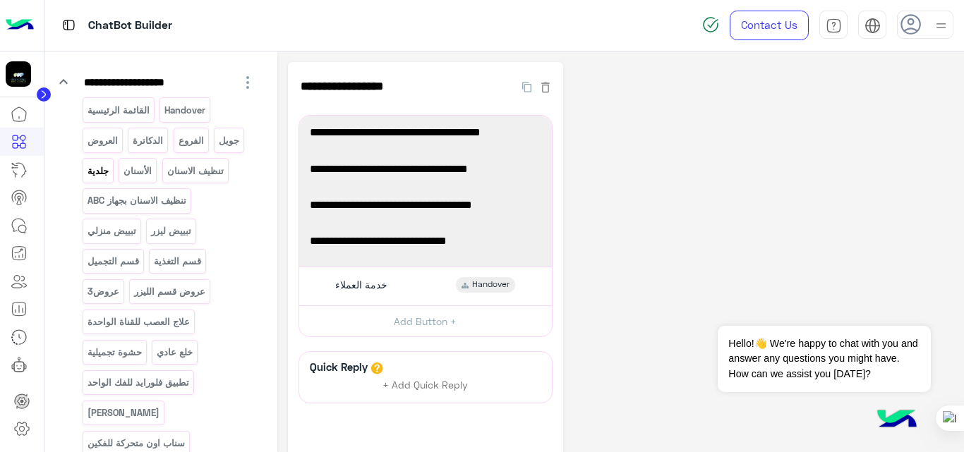
click at [100, 165] on p "جلدية" at bounding box center [97, 171] width 23 height 16
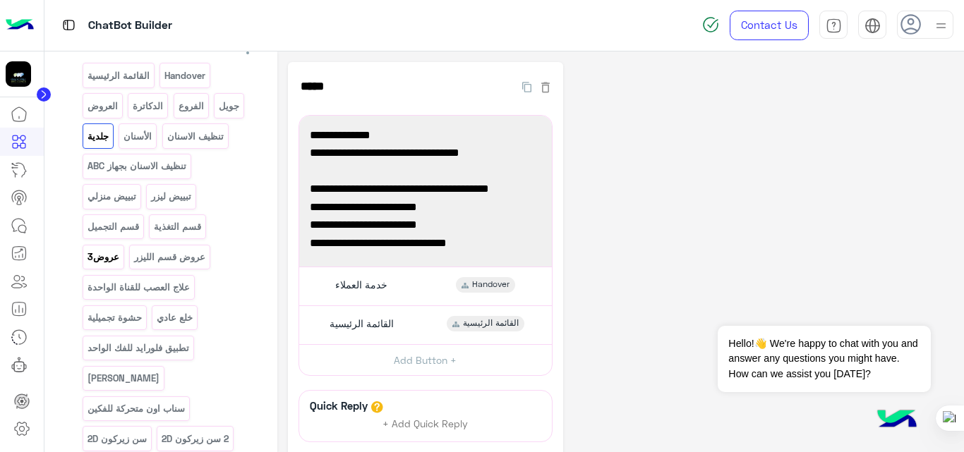
click at [102, 249] on p "عروض3" at bounding box center [103, 257] width 34 height 16
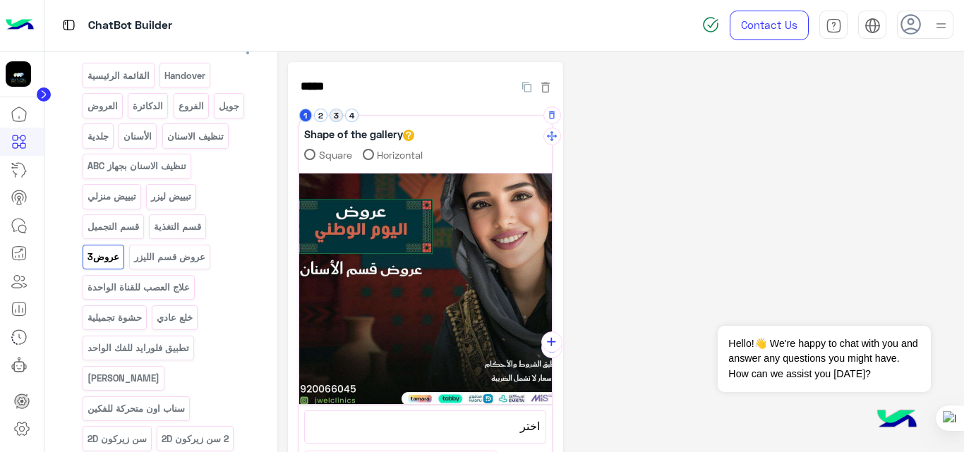
click at [335, 115] on button "3" at bounding box center [336, 115] width 13 height 13
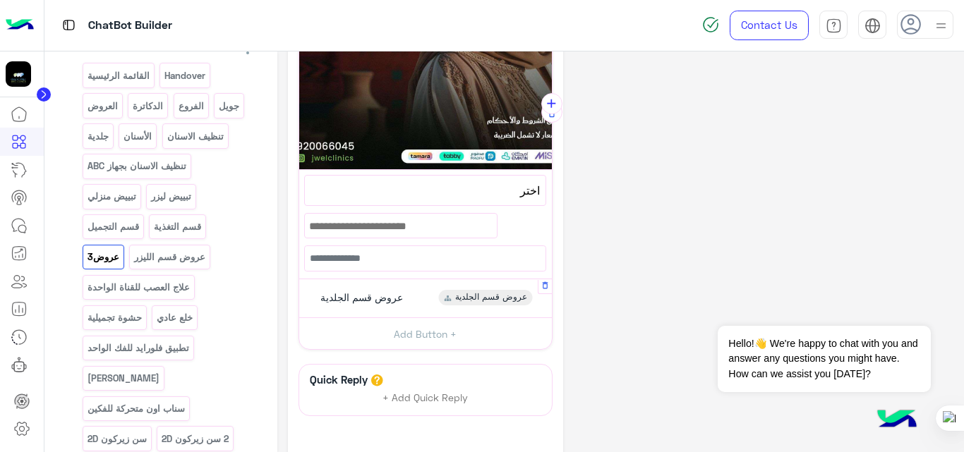
click at [421, 301] on div "عروض قسم الجلدية عروض قسم الجلدية" at bounding box center [425, 299] width 242 height 28
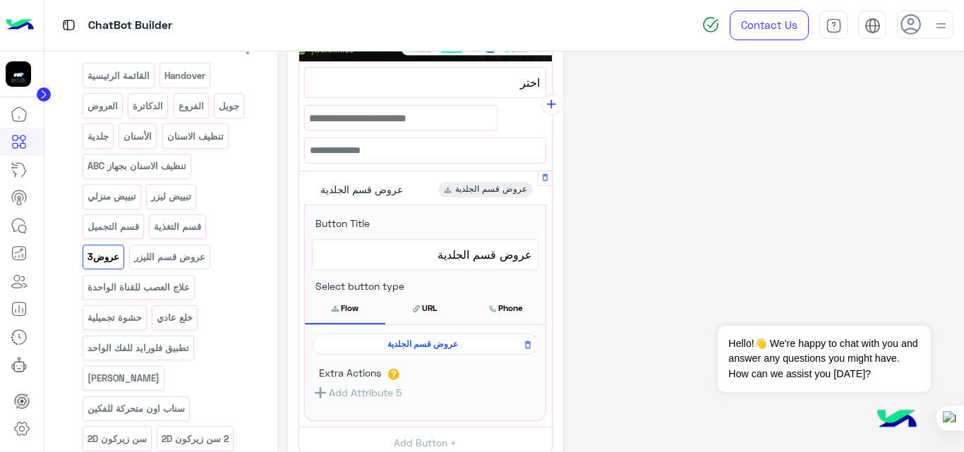
click at [428, 349] on span "عروض قسم الجلدية" at bounding box center [423, 344] width 206 height 13
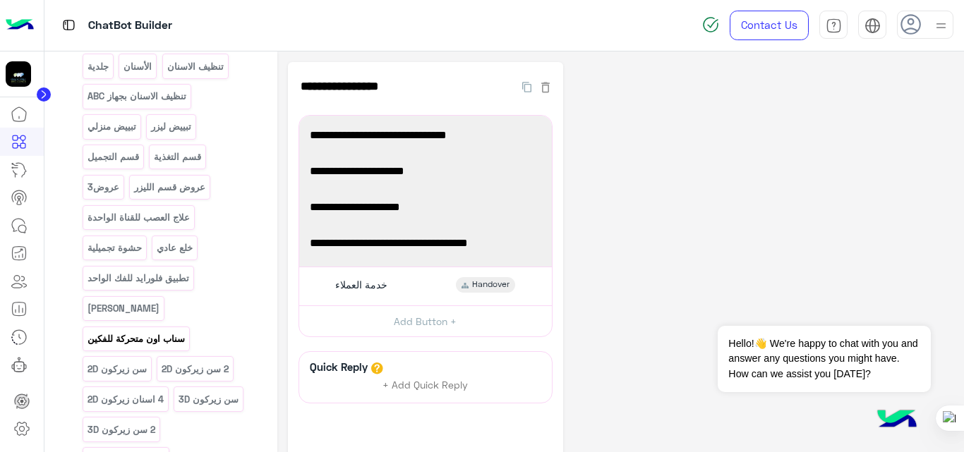
scroll to position [276, 0]
click at [112, 194] on p "عروض3" at bounding box center [103, 188] width 34 height 16
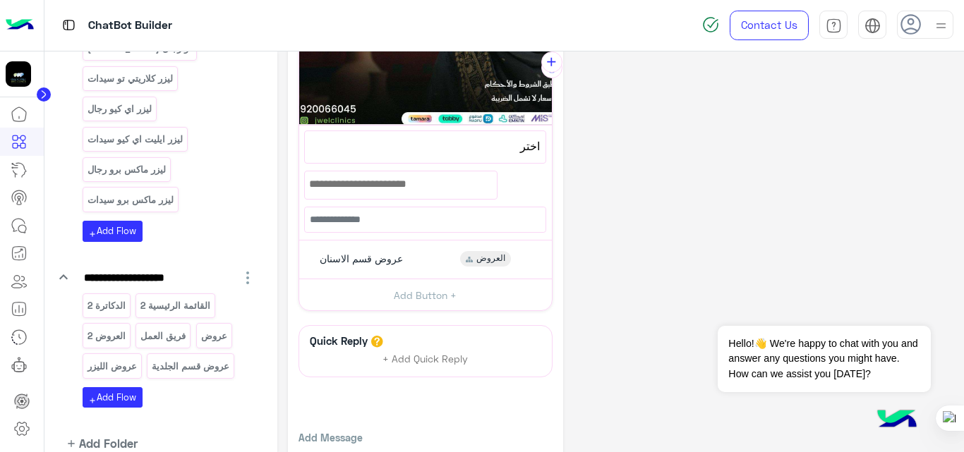
scroll to position [841, 0]
click at [203, 358] on p "عروض قسم الجلدية" at bounding box center [191, 366] width 80 height 16
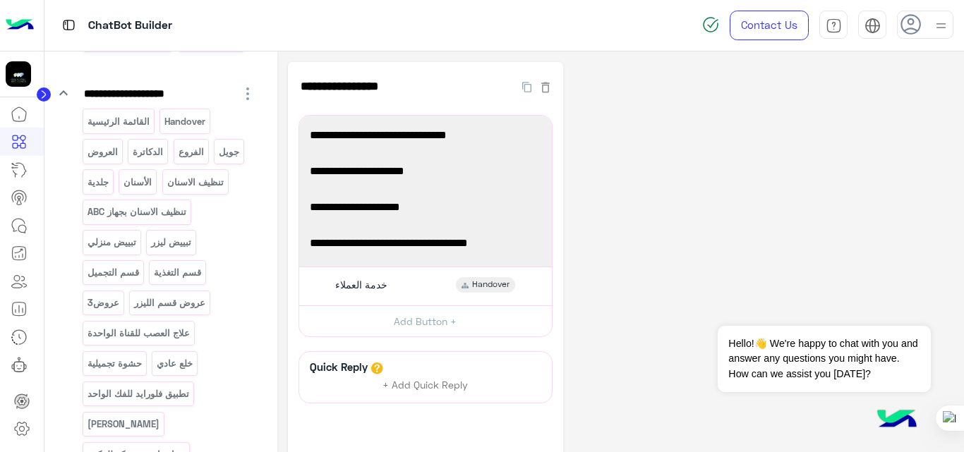
scroll to position [0, 0]
